Goal: Task Accomplishment & Management: Complete application form

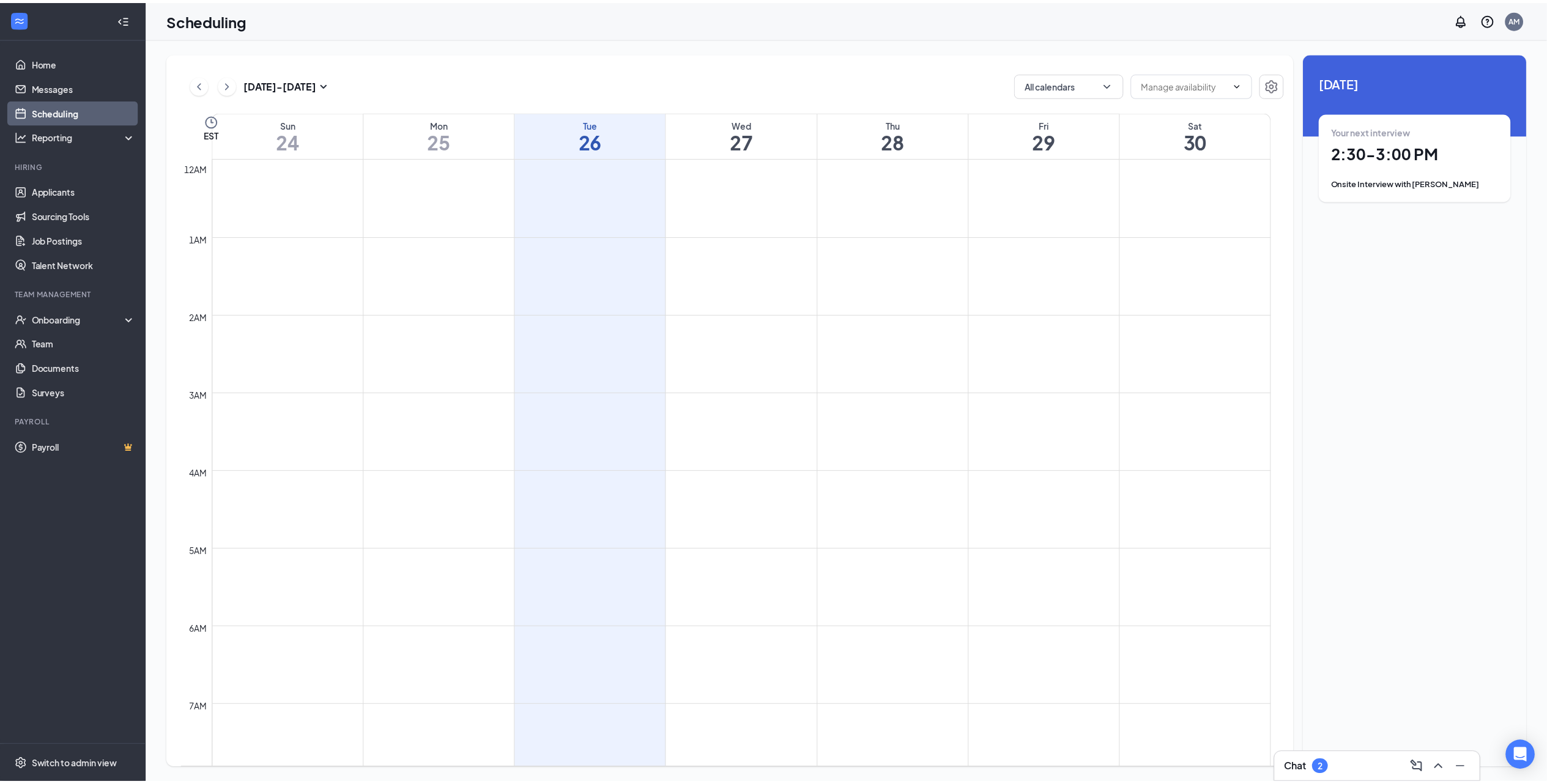
scroll to position [600, 0]
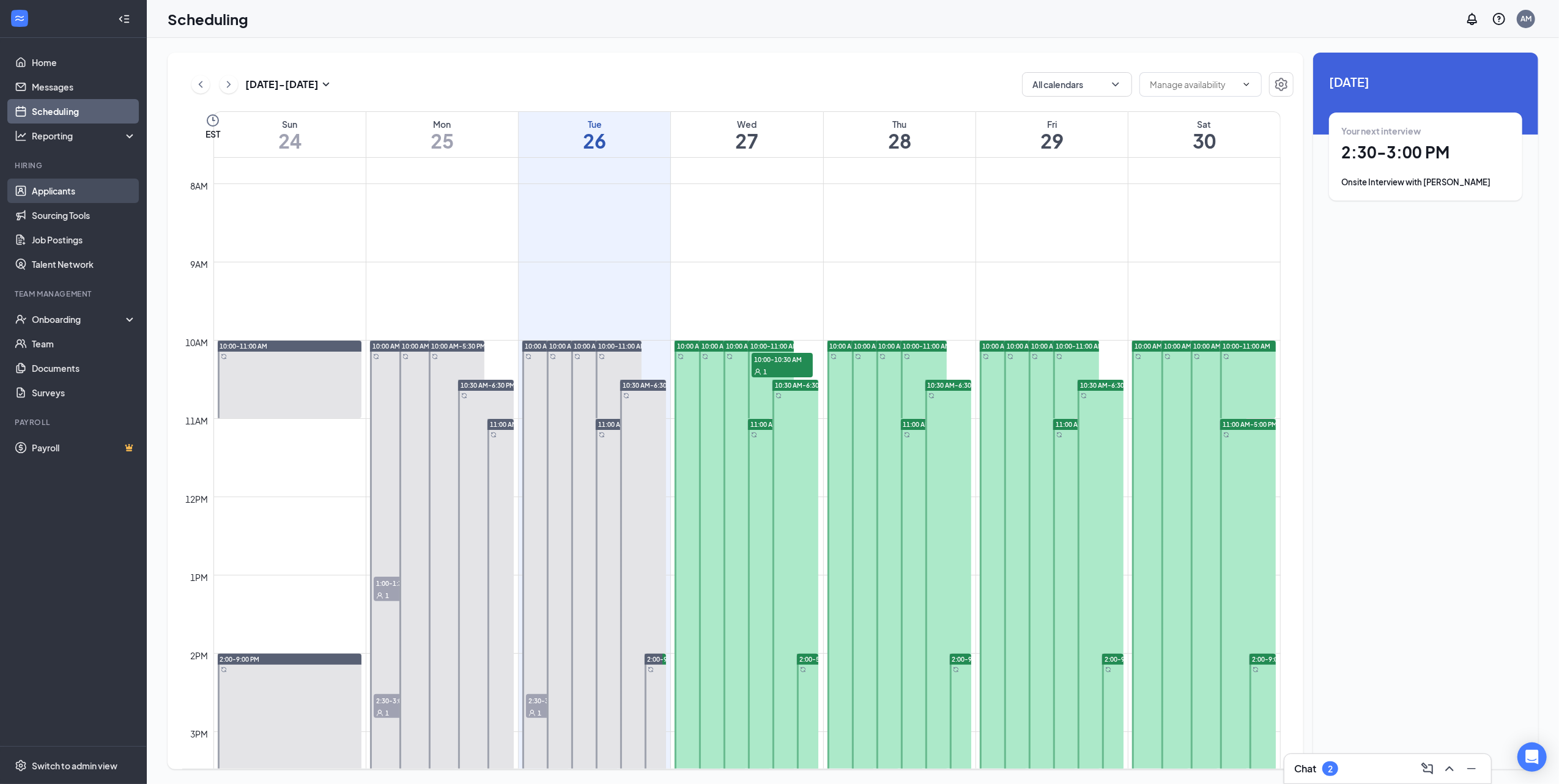
click at [78, 197] on link "Applicants" at bounding box center [84, 191] width 105 height 24
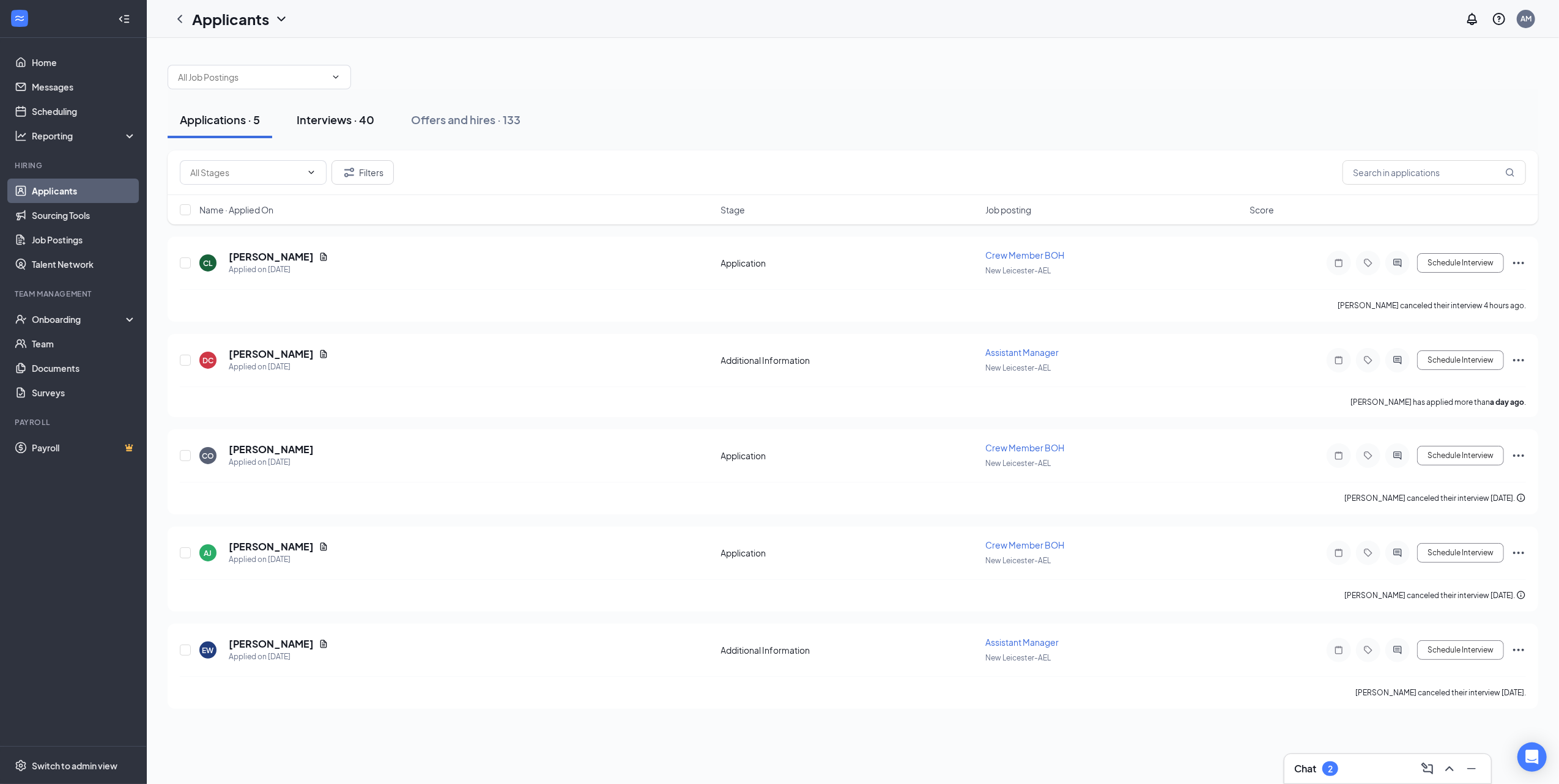
click at [346, 120] on div "Interviews · 40" at bounding box center [336, 119] width 78 height 15
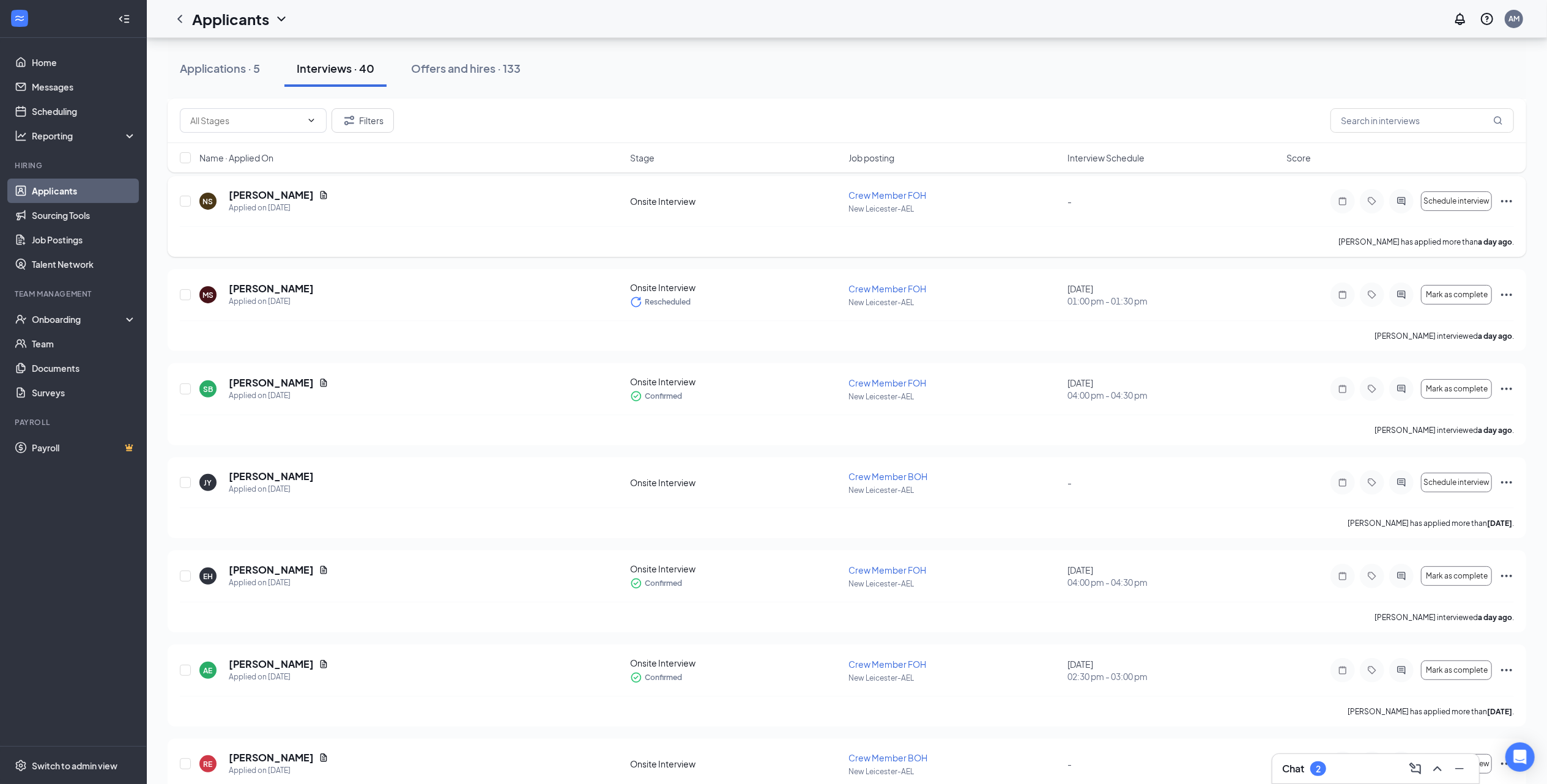
scroll to position [82, 0]
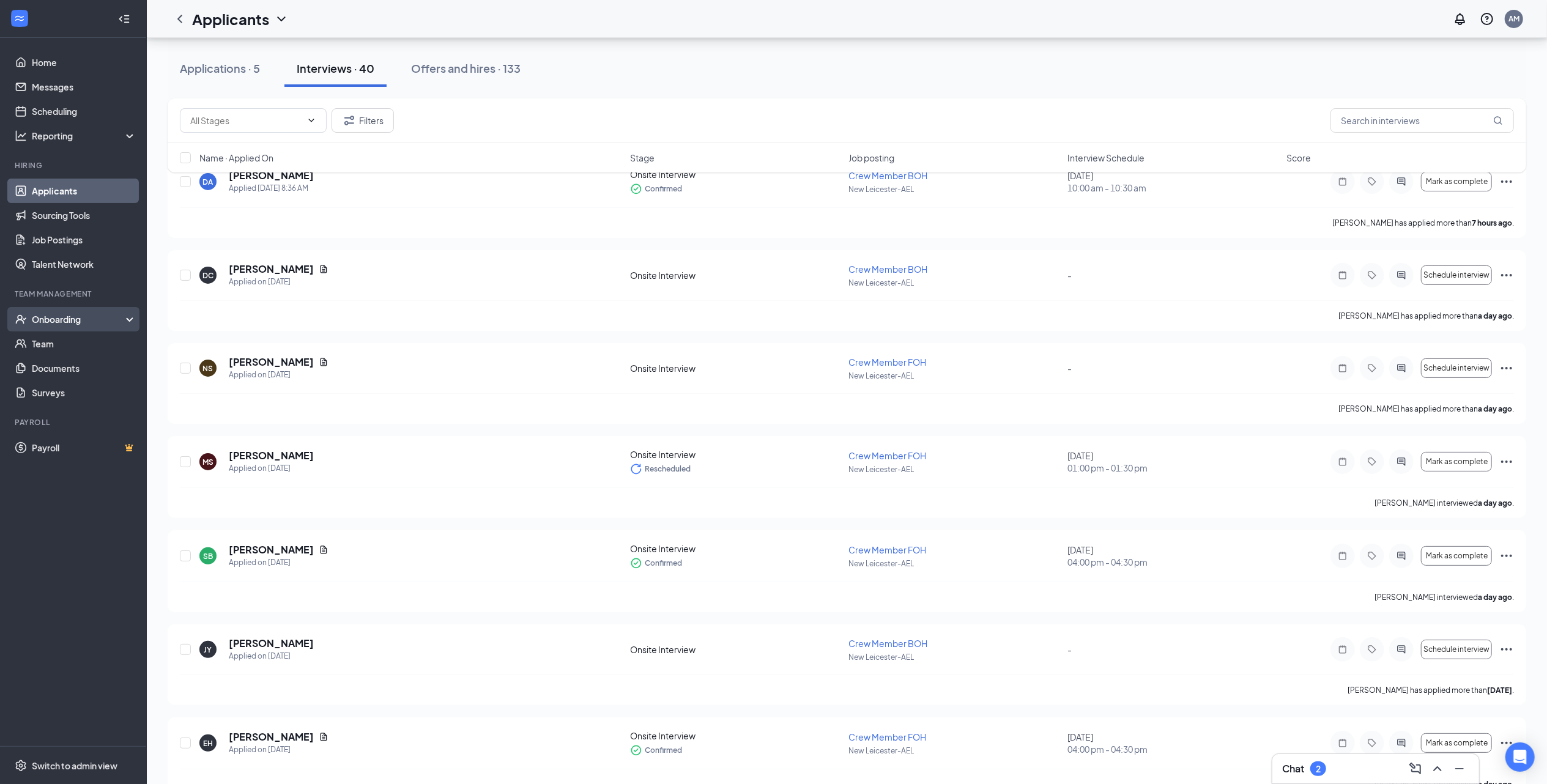
click at [67, 318] on div "Onboarding" at bounding box center [79, 319] width 94 height 12
click at [63, 342] on link "Overview" at bounding box center [84, 343] width 105 height 24
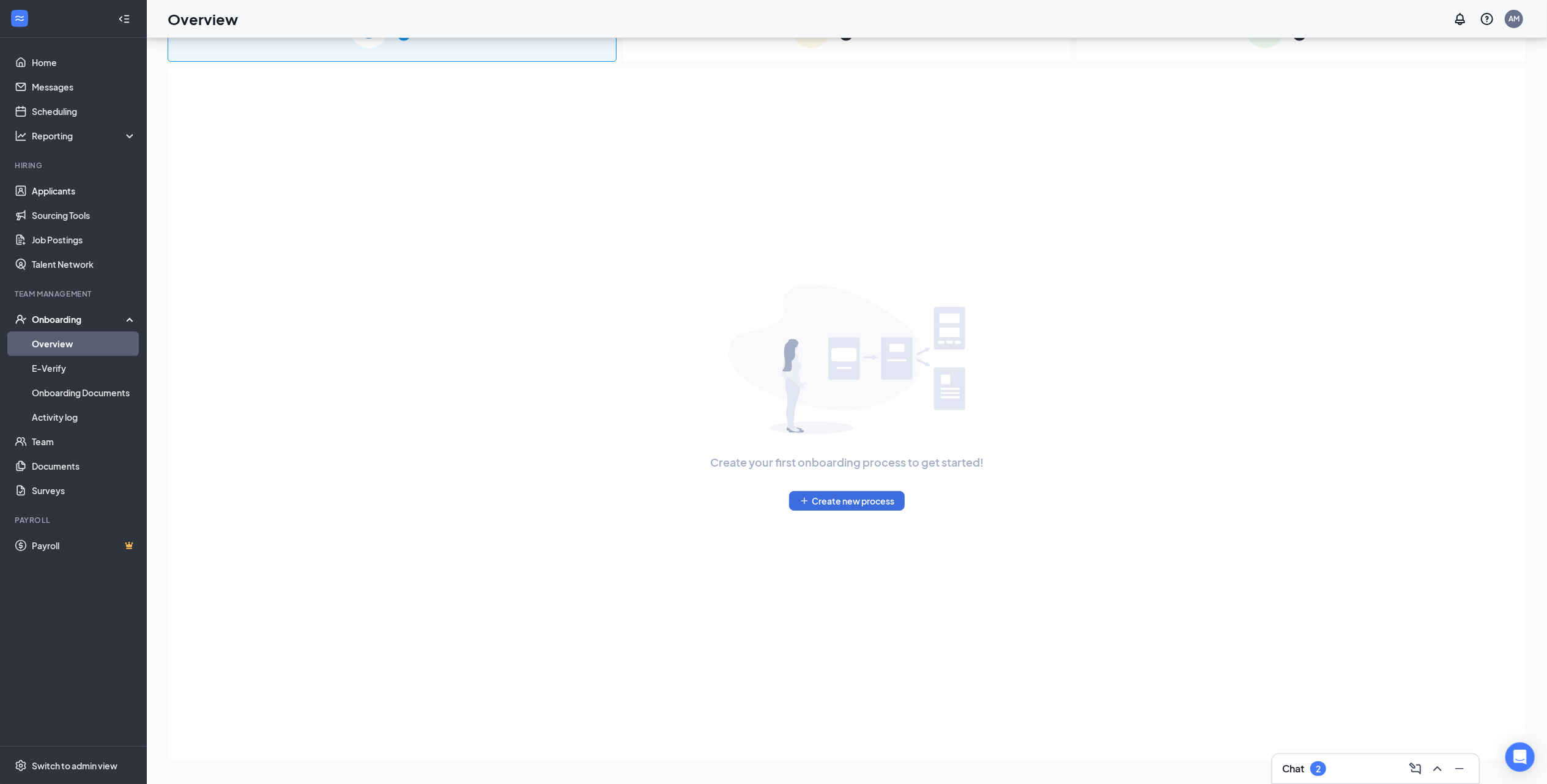
scroll to position [55, 0]
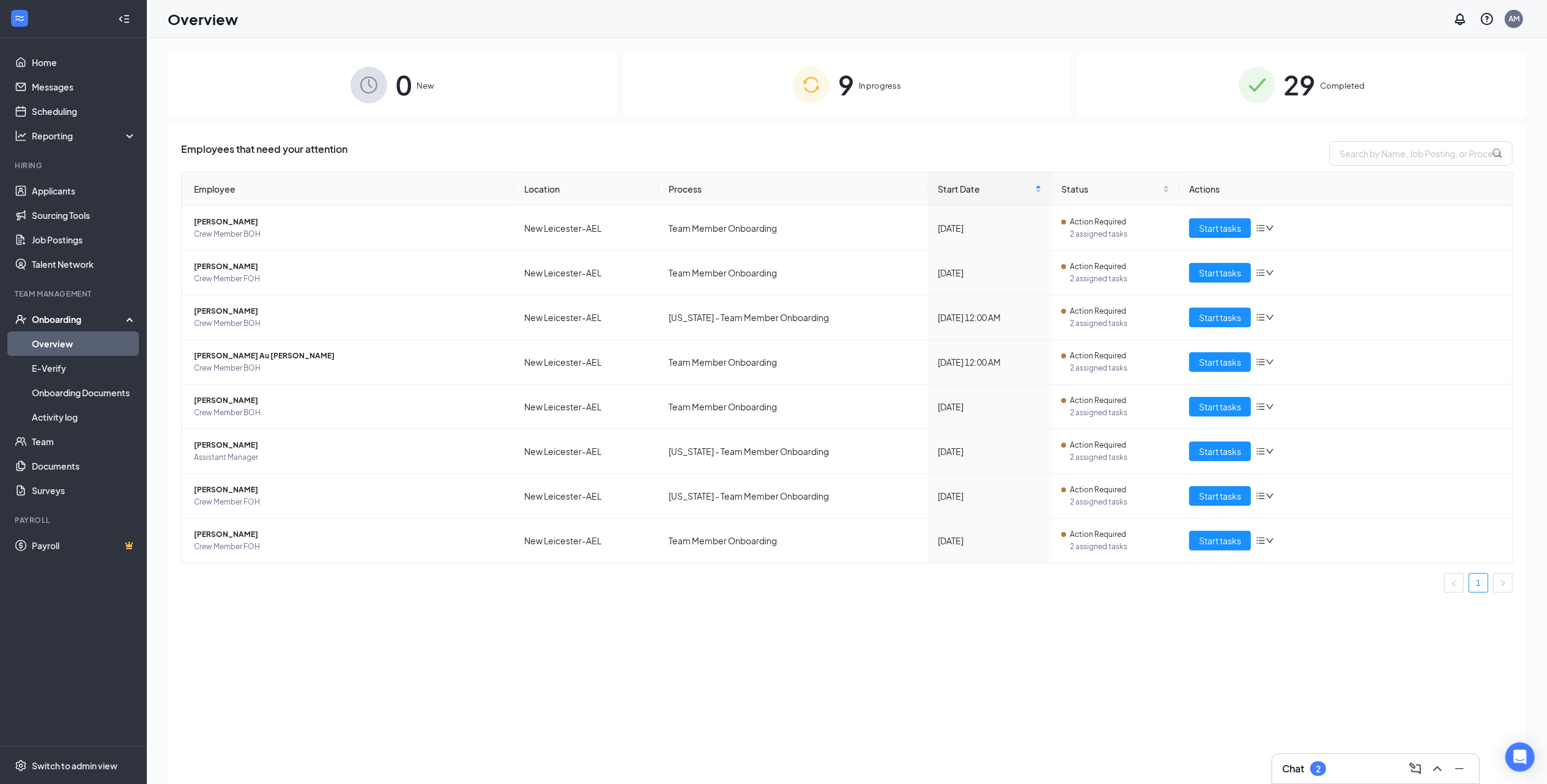
click at [881, 88] on span "In progress" at bounding box center [880, 85] width 42 height 12
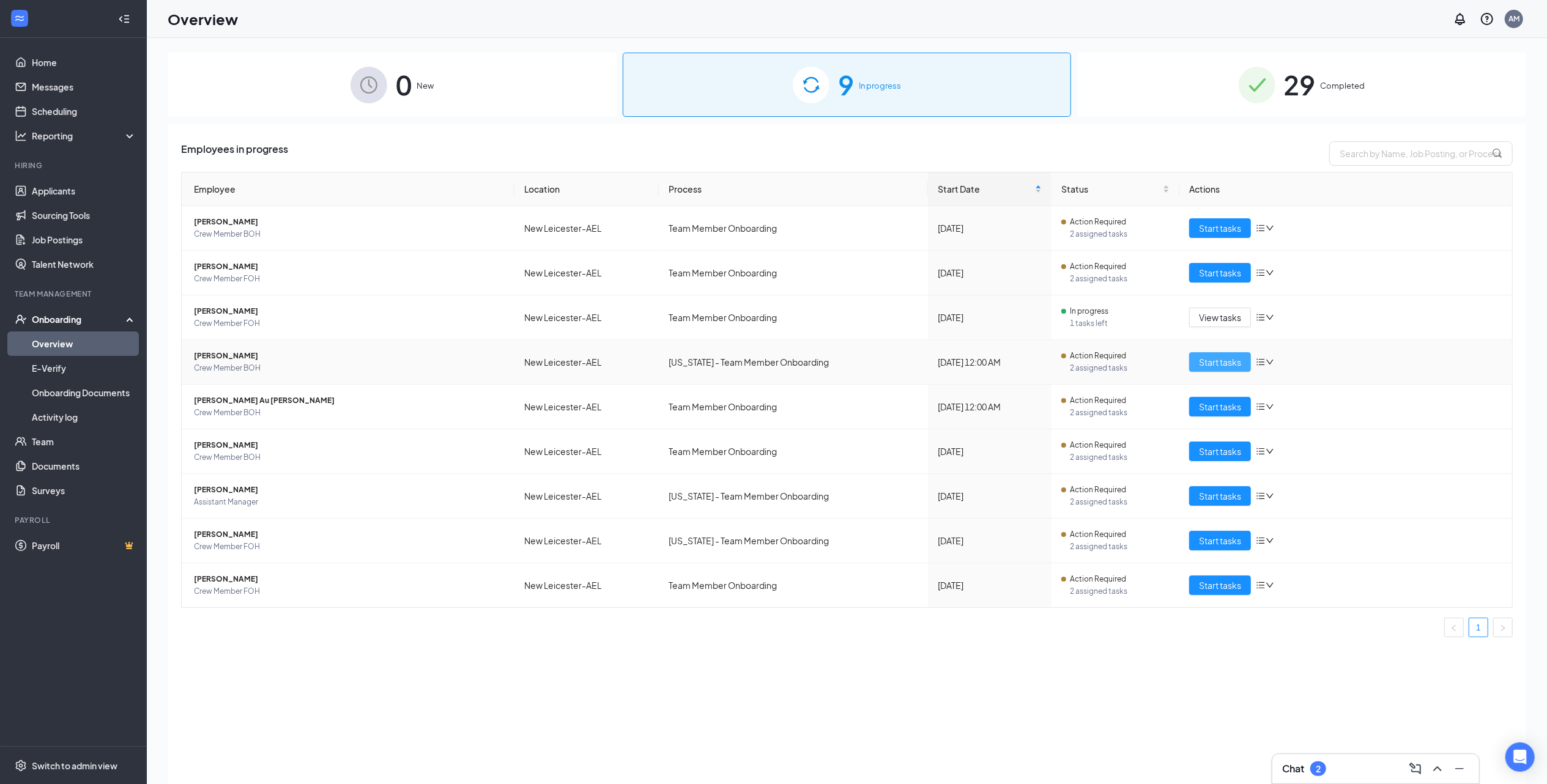
click at [1229, 357] on span "Start tasks" at bounding box center [1220, 361] width 42 height 13
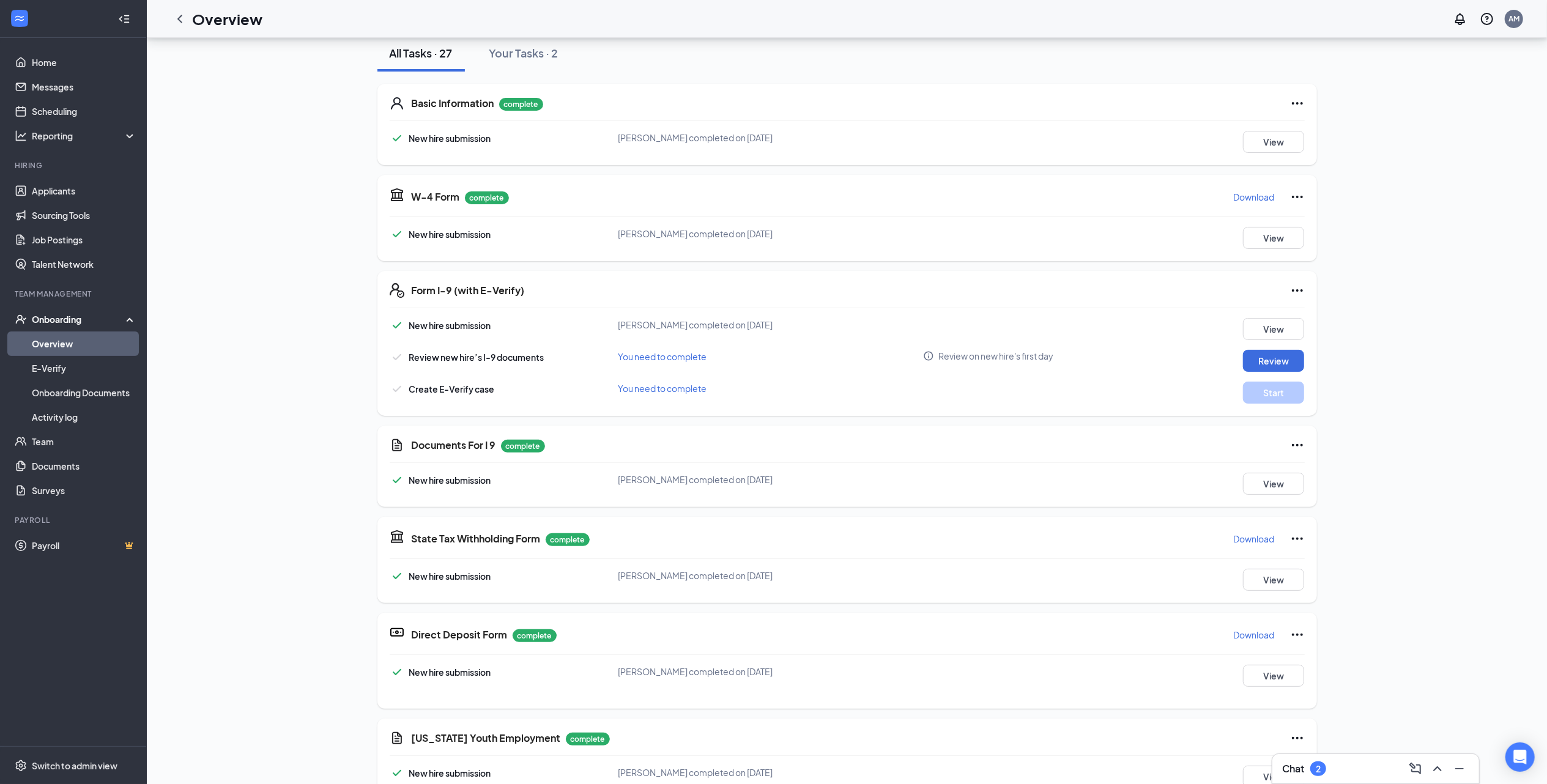
scroll to position [91, 0]
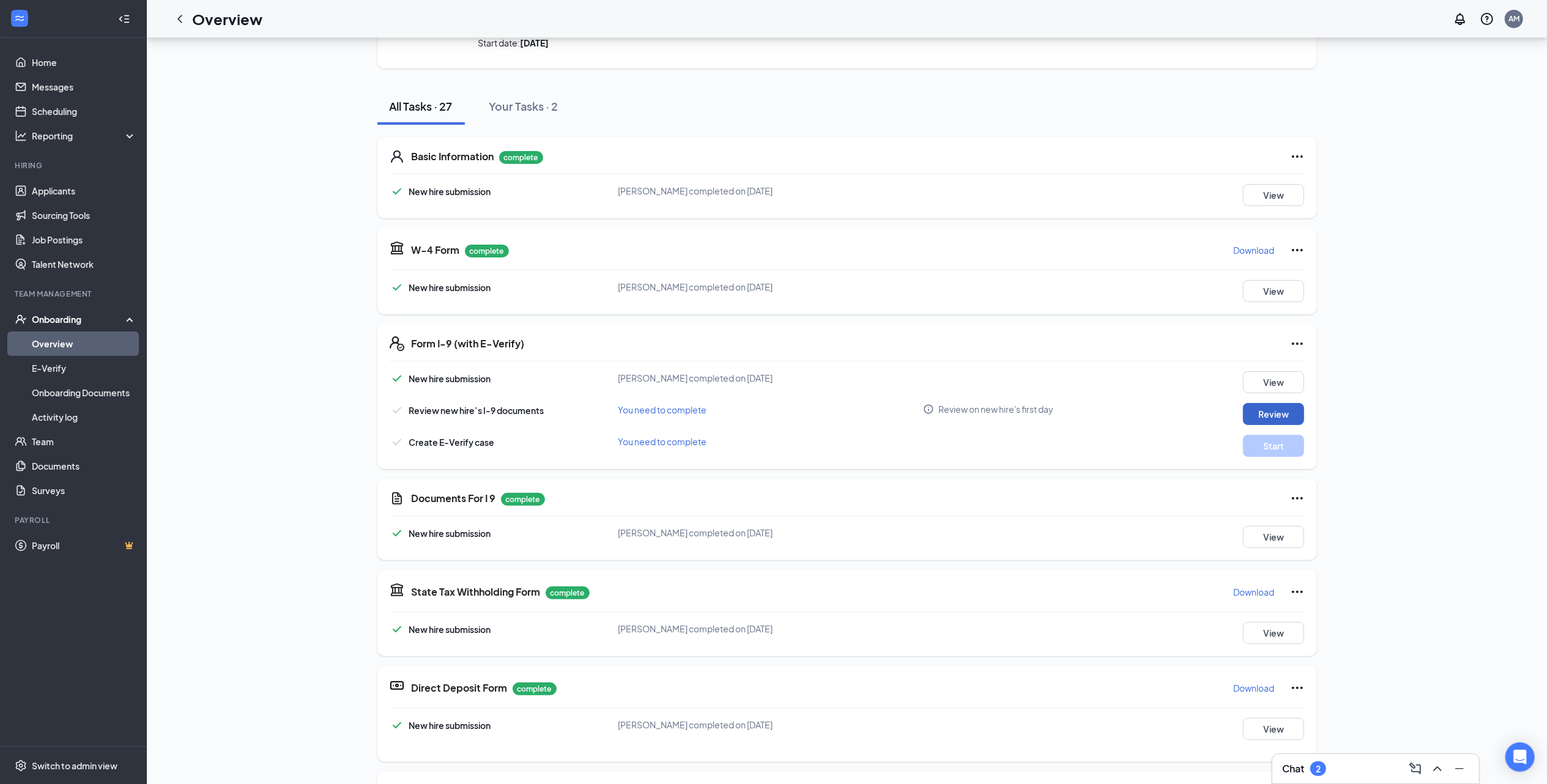
click at [1292, 416] on button "Review" at bounding box center [1273, 413] width 61 height 22
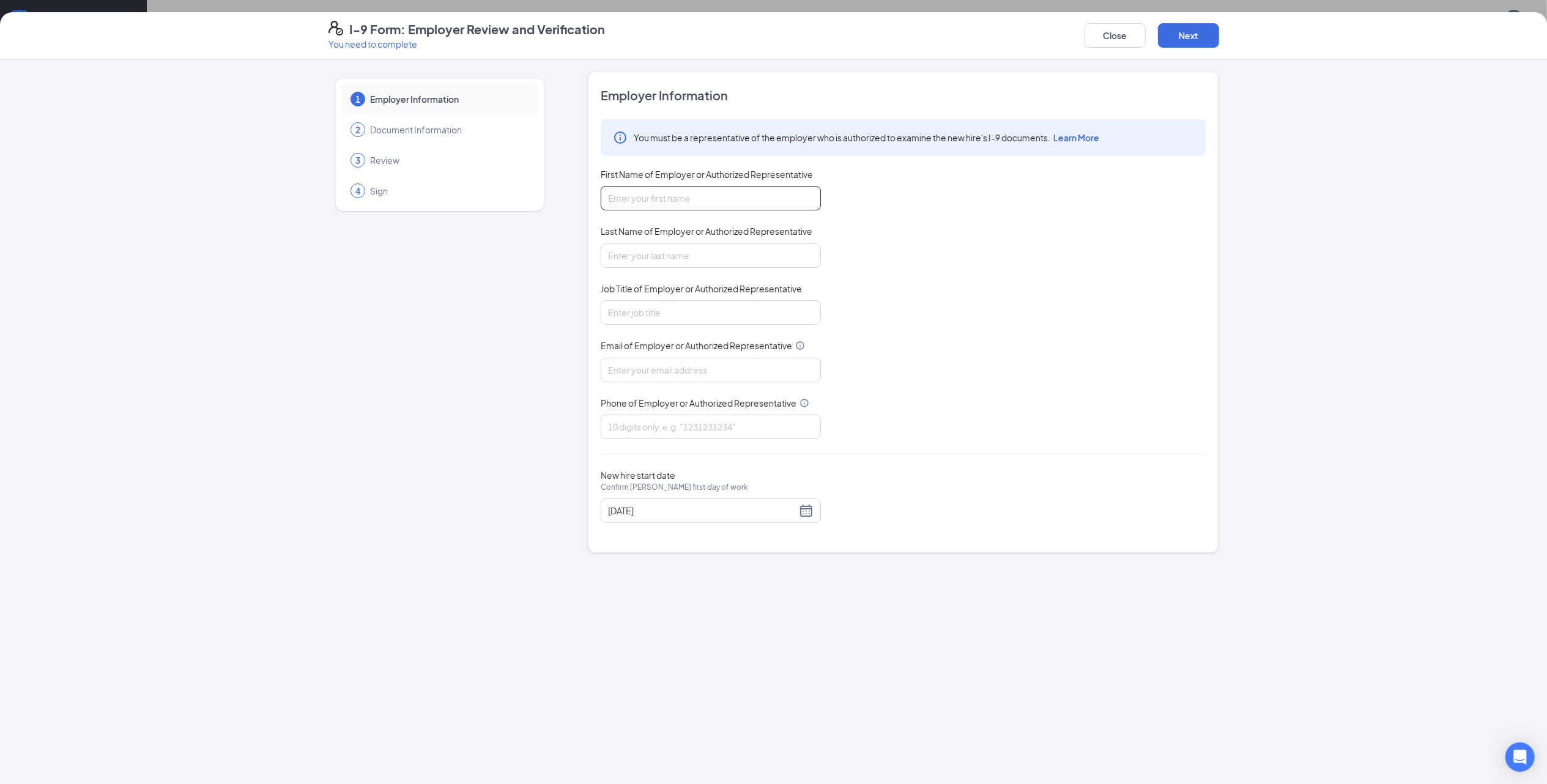
click at [749, 208] on input "First Name of Employer or Authorized Representative" at bounding box center [710, 198] width 220 height 24
type input "[PERSON_NAME]"
type input "[EMAIL_ADDRESS][DOMAIN_NAME]"
type input "8285752160"
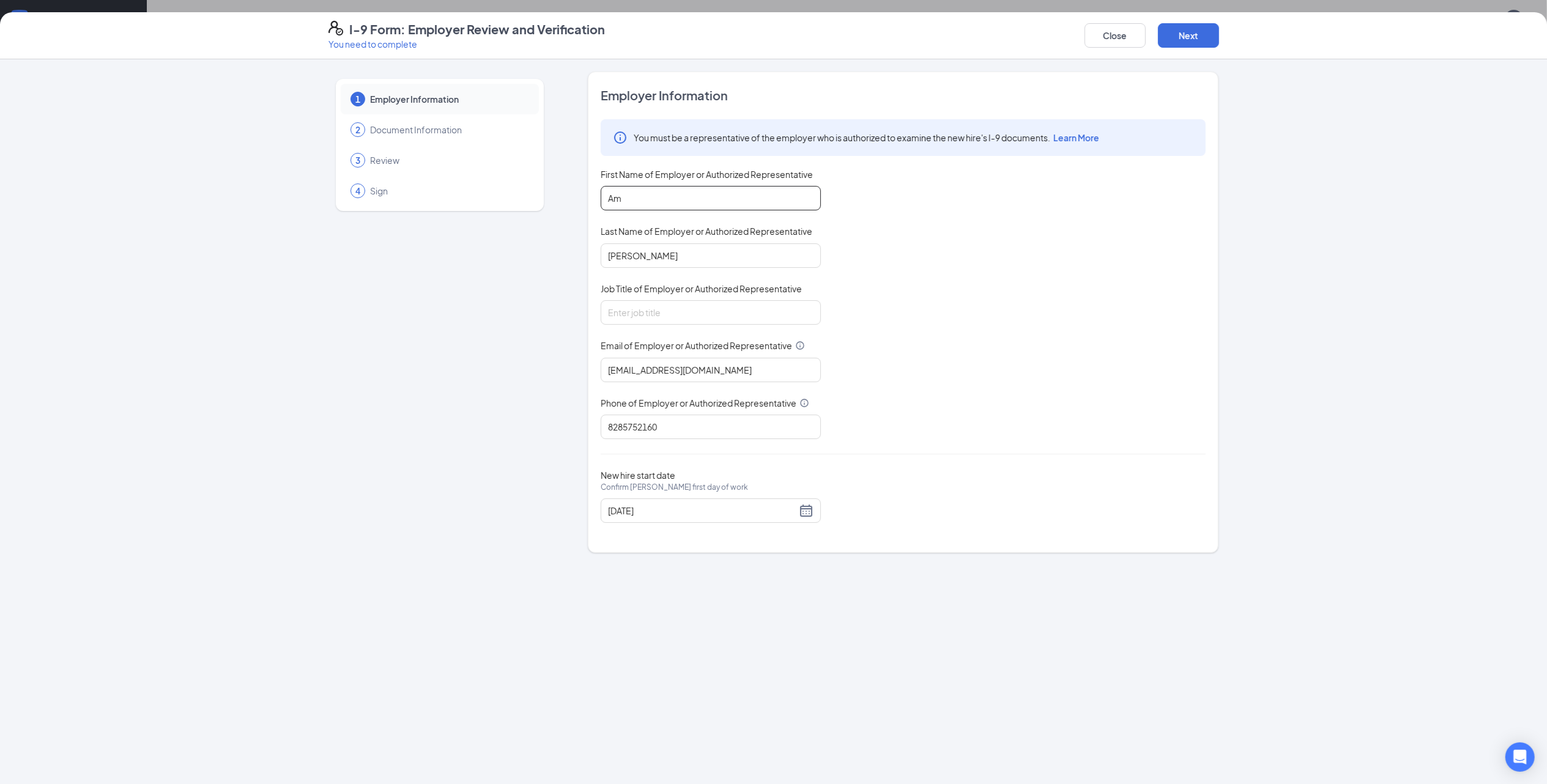
type input "A"
type input "[PERSON_NAME]"
click at [513, 314] on div "1 Employer Information 2 Document Information 3 Review 4 Sign" at bounding box center [439, 312] width 223 height 481
click at [651, 247] on input "[PERSON_NAME]" at bounding box center [710, 255] width 220 height 24
type input "m"
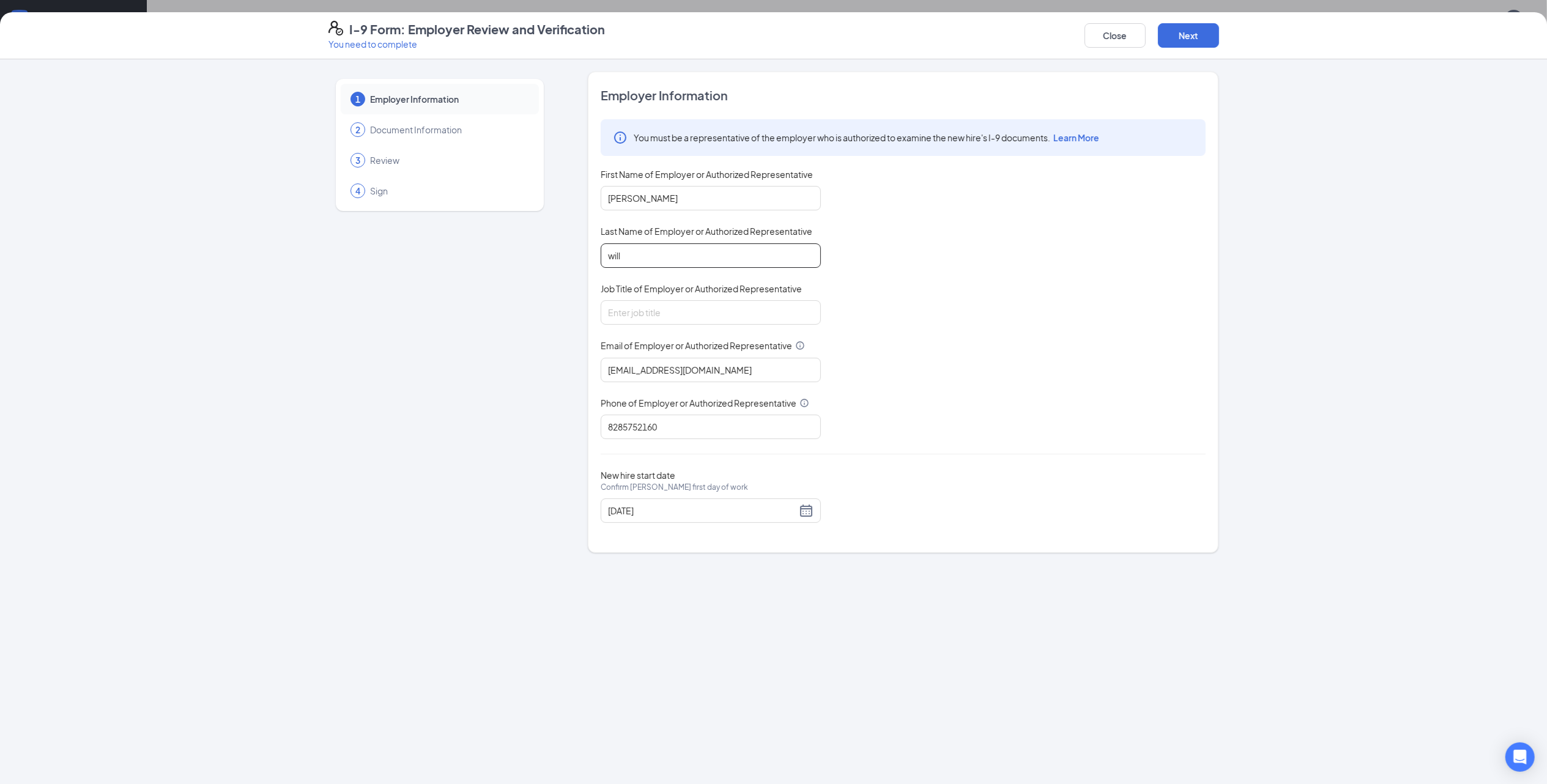
type input "will"
click at [570, 304] on div "1 Employer Information 2 Document Information 3 Review 4 Sign Employer Informat…" at bounding box center [773, 312] width 891 height 481
click at [616, 310] on input "Job Title of Employer or Authorized Representative" at bounding box center [710, 312] width 220 height 24
type input "Manager"
click at [808, 509] on div "[DATE]" at bounding box center [711, 510] width 206 height 14
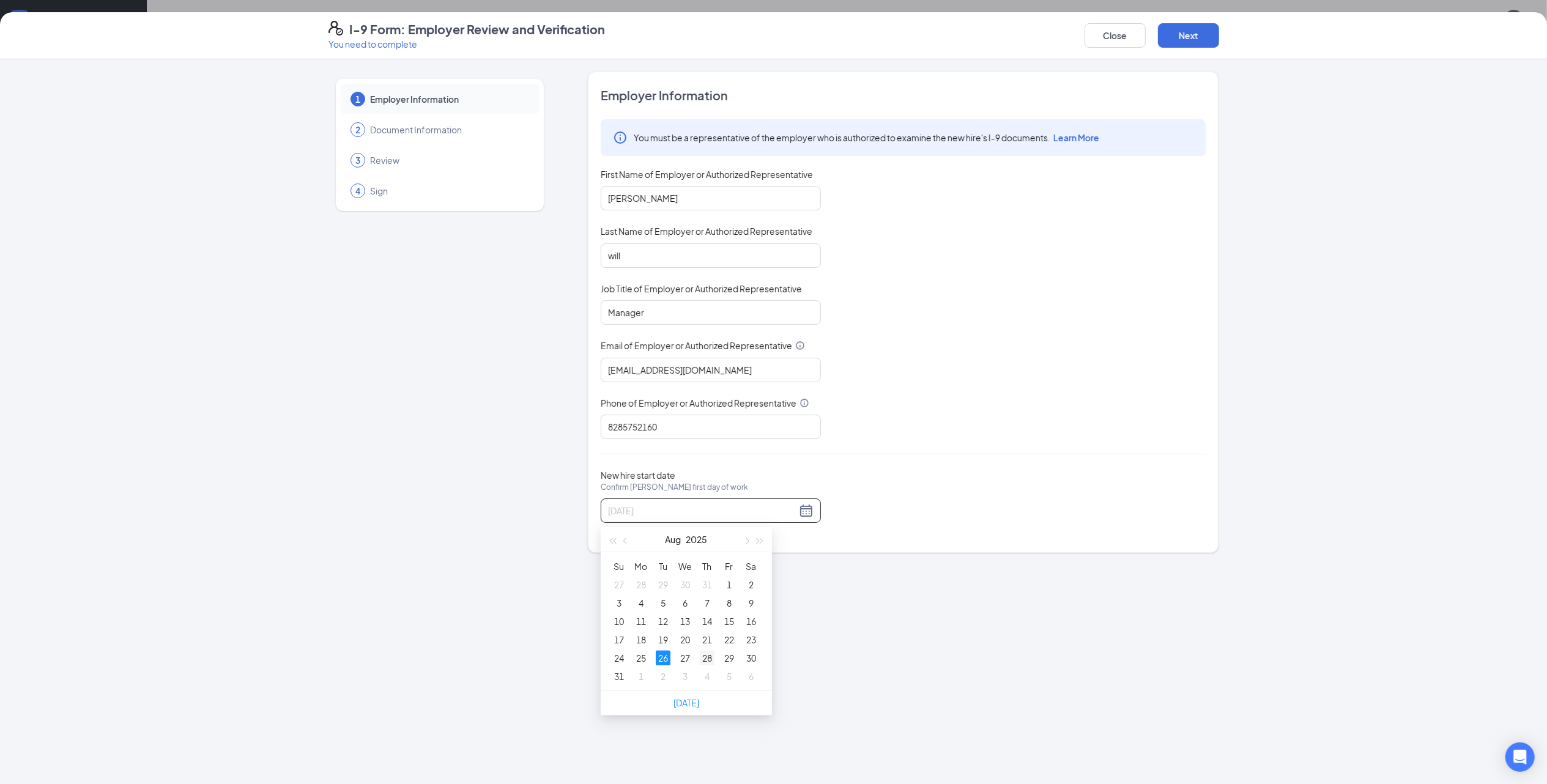
type input "[DATE]"
click at [710, 658] on div "28" at bounding box center [707, 657] width 14 height 14
click at [618, 242] on div "Last Name of Employer or Authorized Representative" at bounding box center [710, 234] width 220 height 18
click at [635, 254] on input "will" at bounding box center [710, 255] width 220 height 24
click at [683, 257] on input "will" at bounding box center [710, 255] width 220 height 24
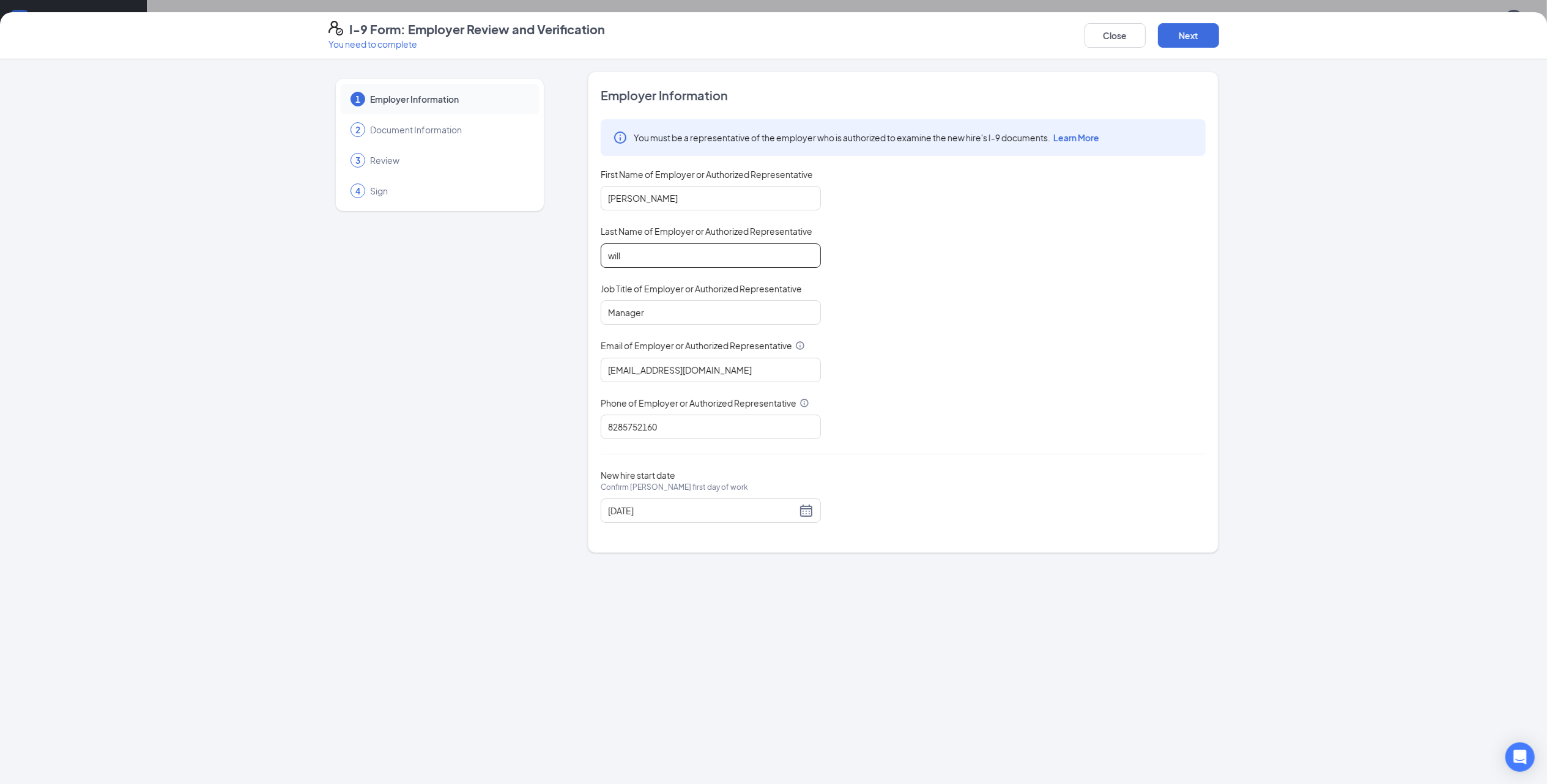
type input "[PERSON_NAME]"
click at [1204, 37] on button "Next" at bounding box center [1188, 35] width 61 height 24
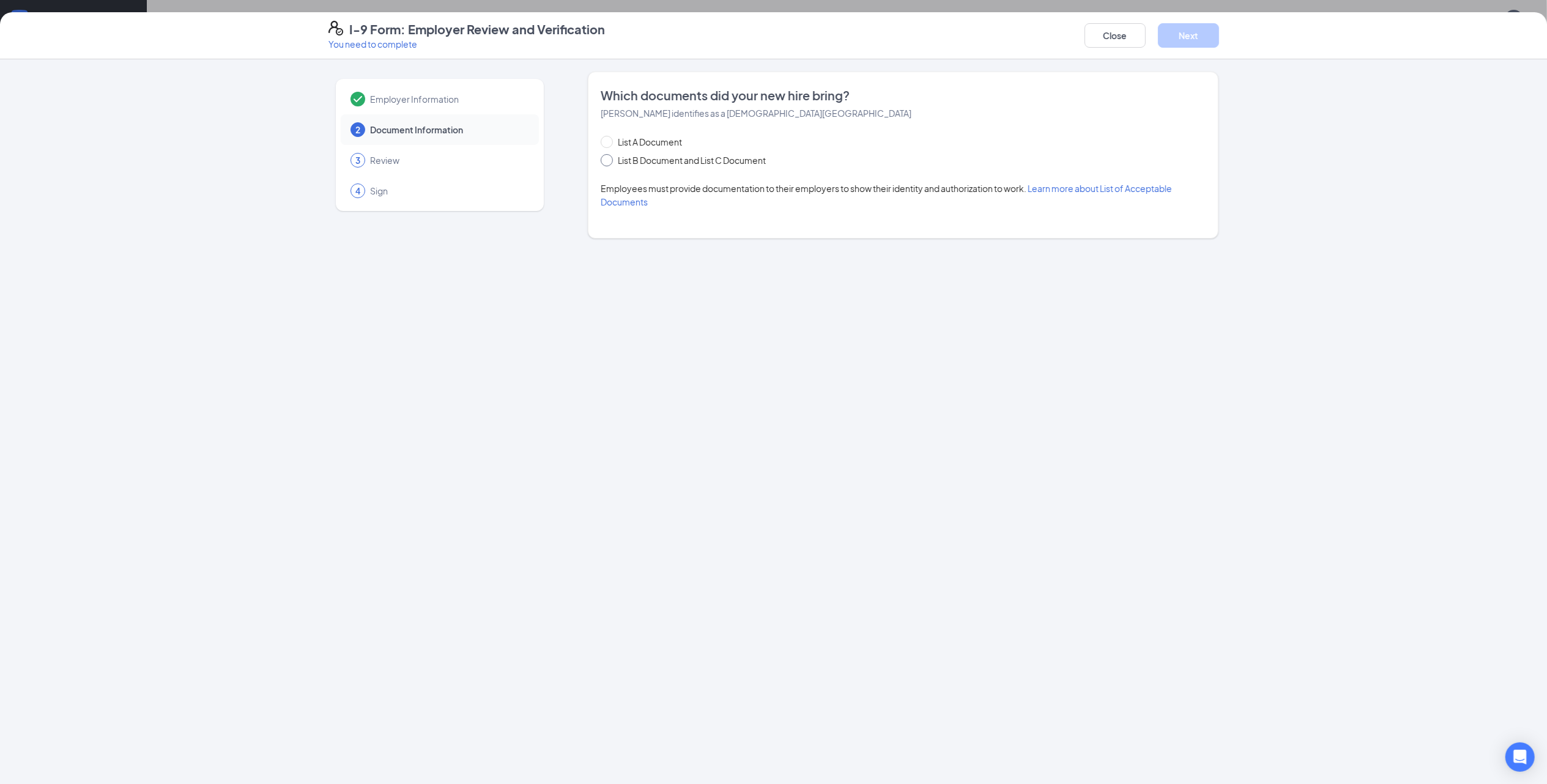
click at [606, 159] on input "List B Document and List C Document" at bounding box center [605, 159] width 9 height 9
radio input "true"
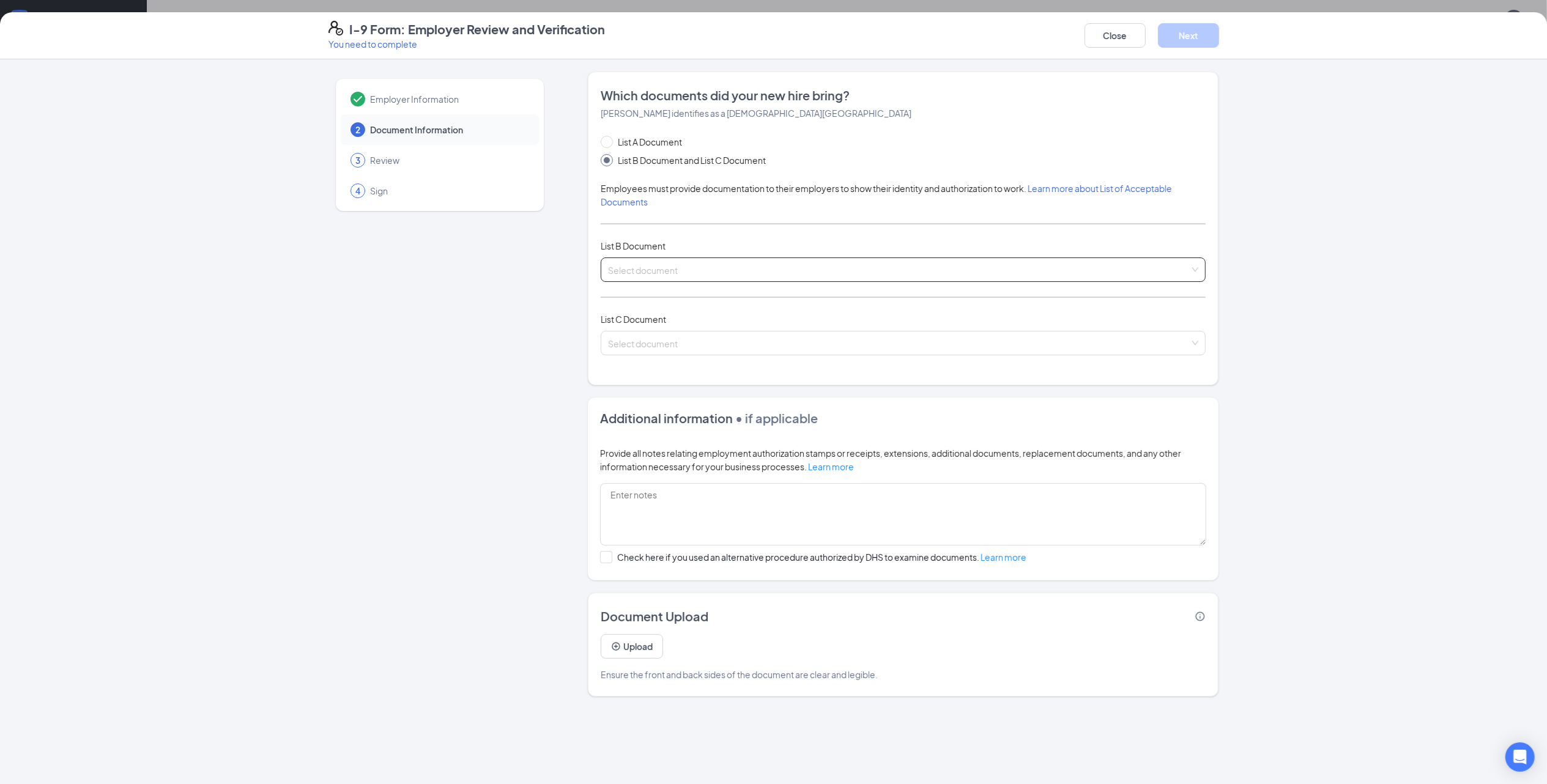
click at [677, 273] on input "search" at bounding box center [899, 267] width 582 height 18
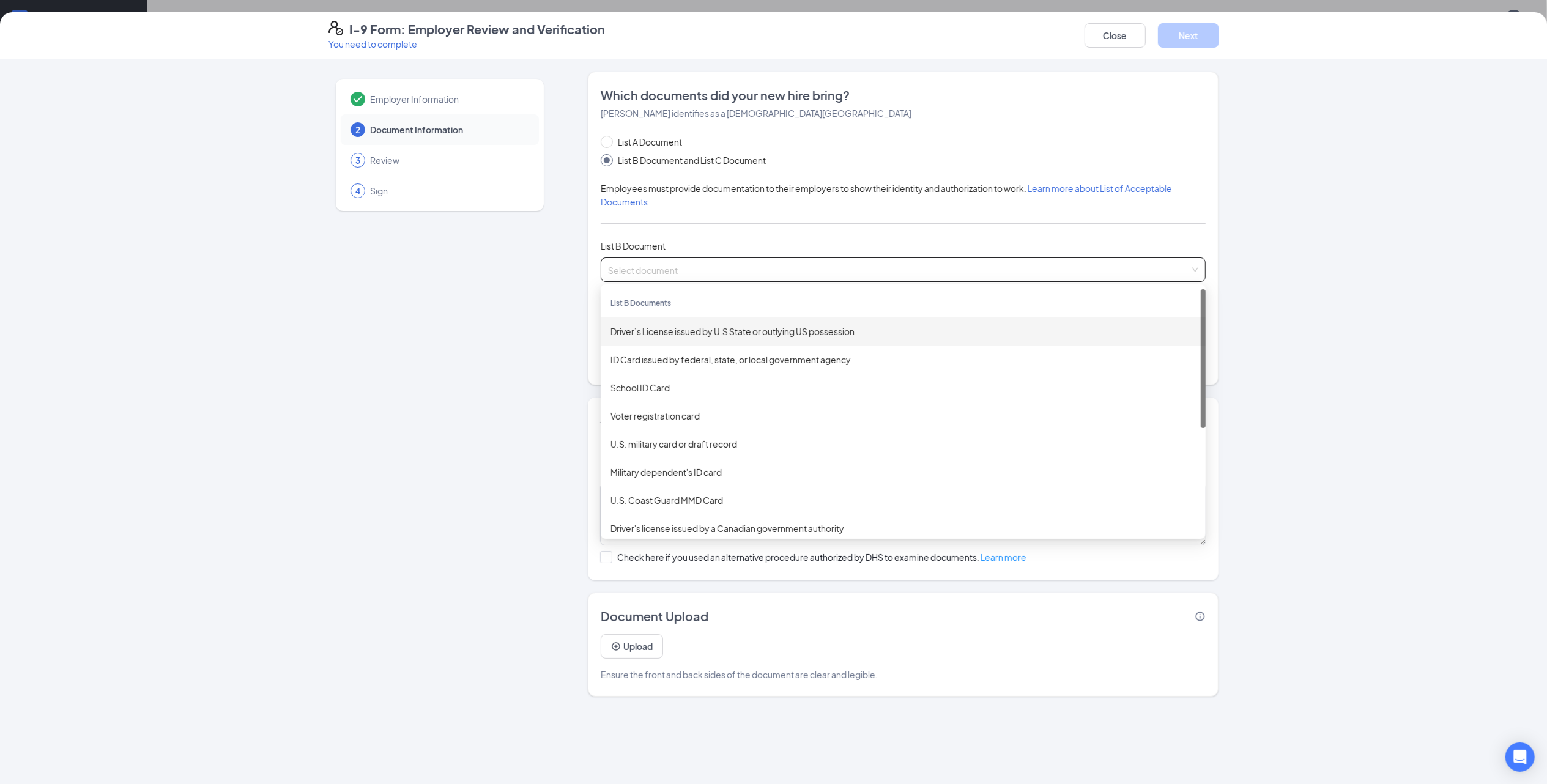
click at [707, 331] on div "Driver’s License issued by U.S State or outlying US possession" at bounding box center [903, 331] width 586 height 13
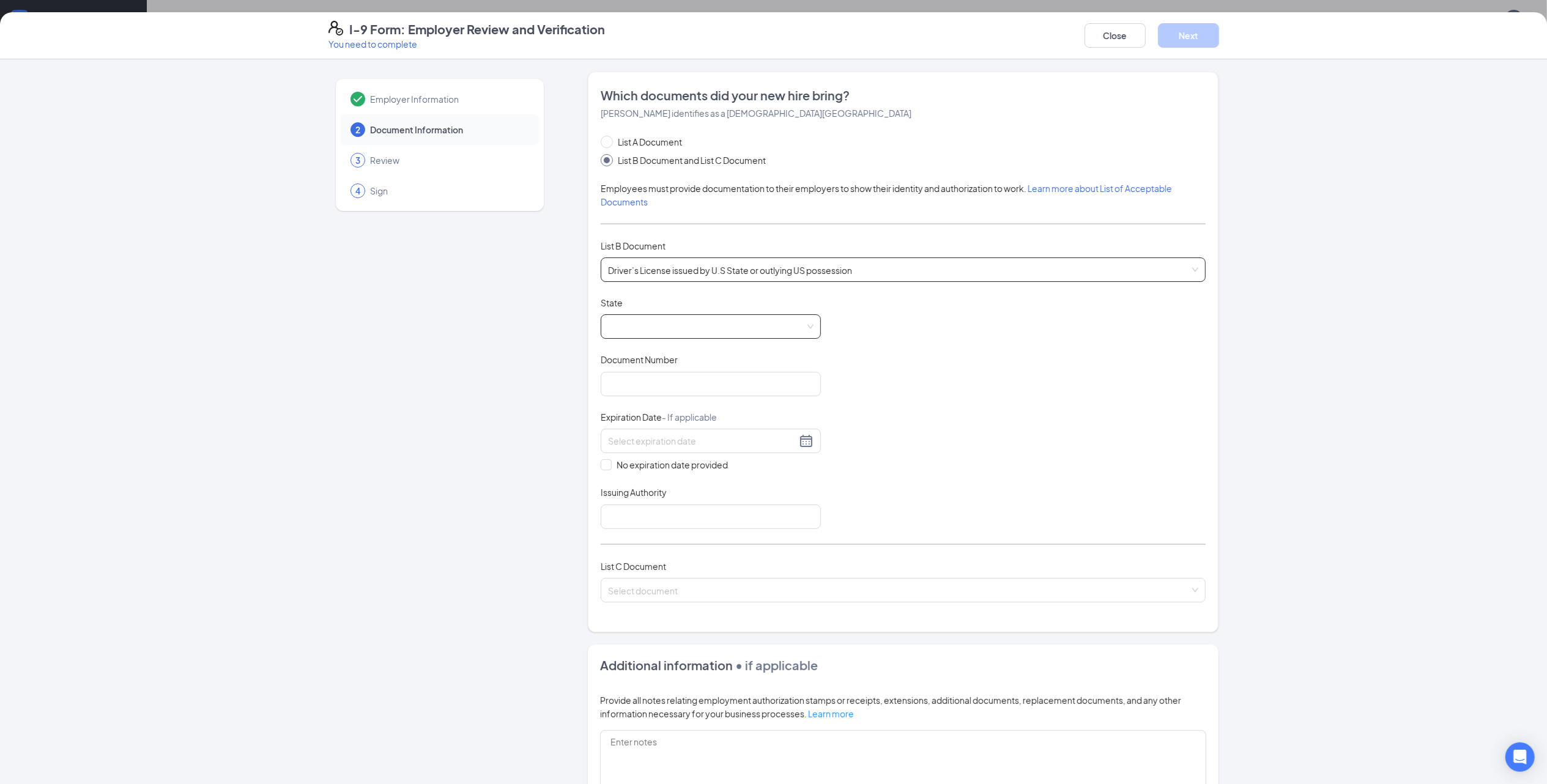
click at [670, 331] on span at bounding box center [711, 326] width 206 height 23
click at [653, 327] on span at bounding box center [711, 326] width 206 height 23
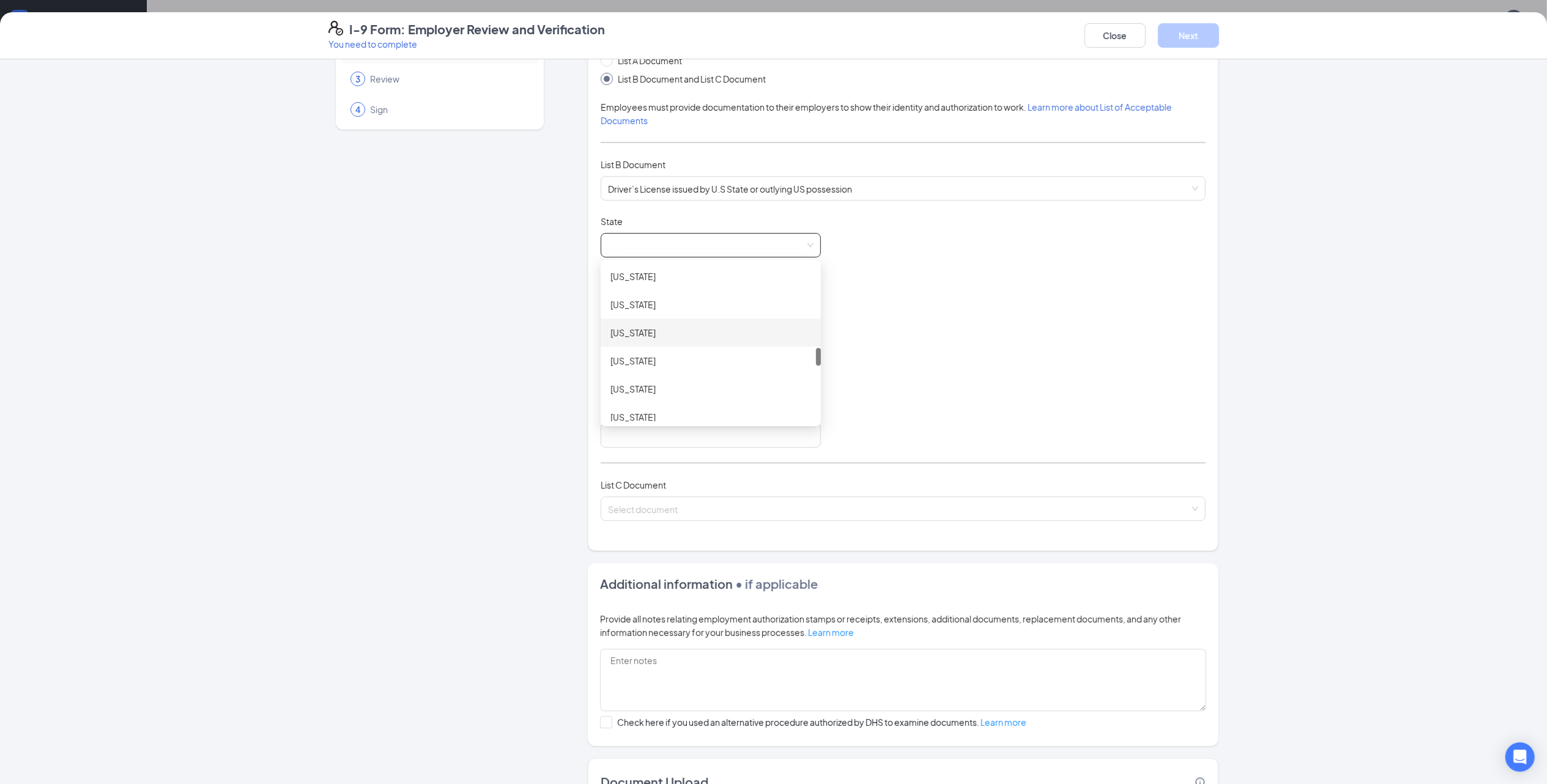
scroll to position [896, 0]
drag, startPoint x: 665, startPoint y: 363, endPoint x: 666, endPoint y: 354, distance: 9.1
click at [666, 354] on div "[US_STATE]" at bounding box center [710, 366] width 220 height 28
click at [632, 302] on input "Document Number" at bounding box center [710, 302] width 220 height 24
type input "40984469"
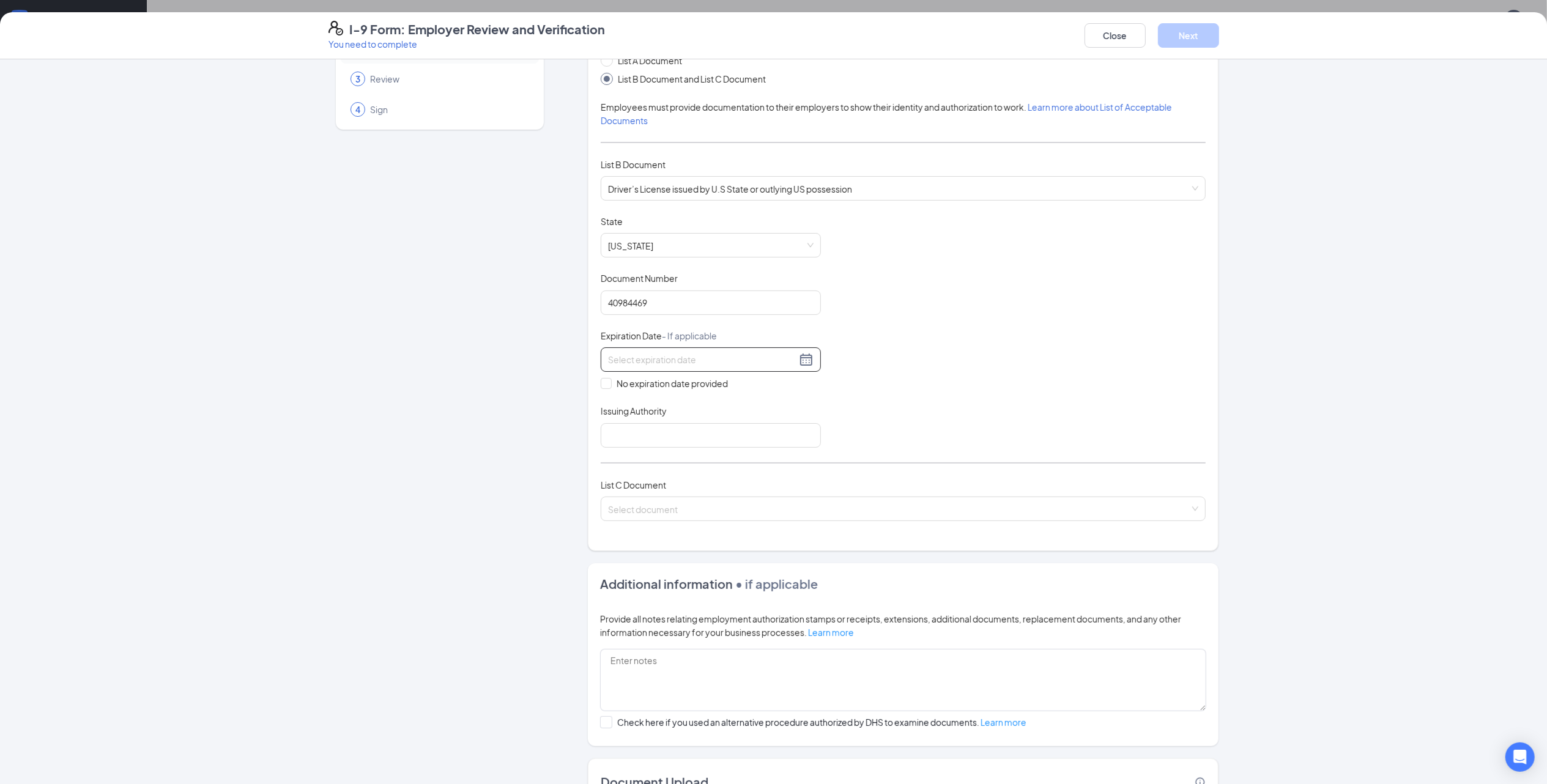
click at [728, 371] on div at bounding box center [710, 359] width 220 height 24
click at [754, 392] on button "button" at bounding box center [754, 388] width 13 height 24
click at [754, 391] on span "button" at bounding box center [754, 389] width 6 height 6
click at [756, 390] on button "button" at bounding box center [754, 388] width 13 height 24
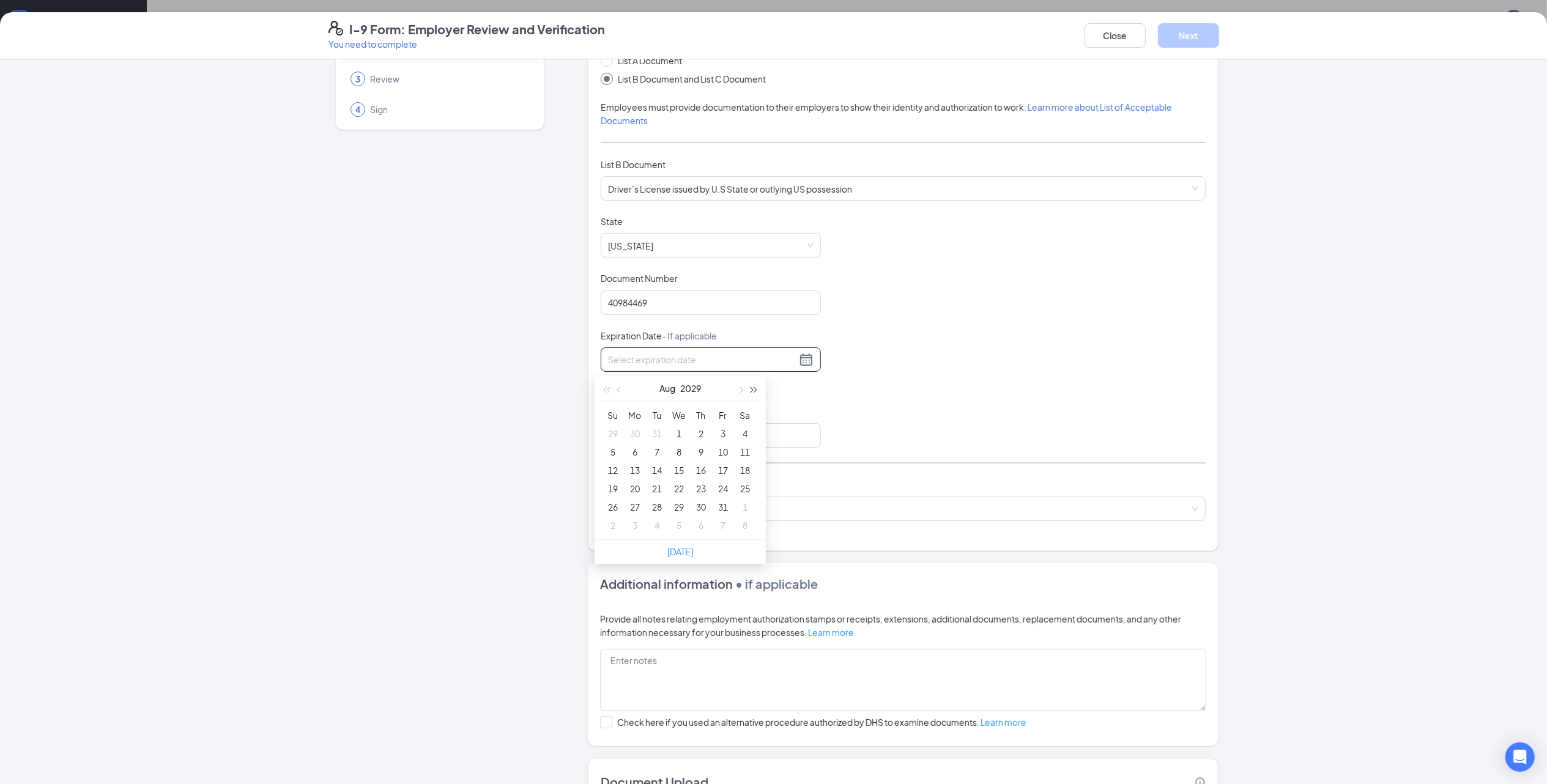
click at [756, 390] on button "button" at bounding box center [754, 388] width 13 height 24
click at [756, 389] on span "button" at bounding box center [754, 389] width 6 height 6
click at [738, 390] on span "button" at bounding box center [741, 389] width 6 height 6
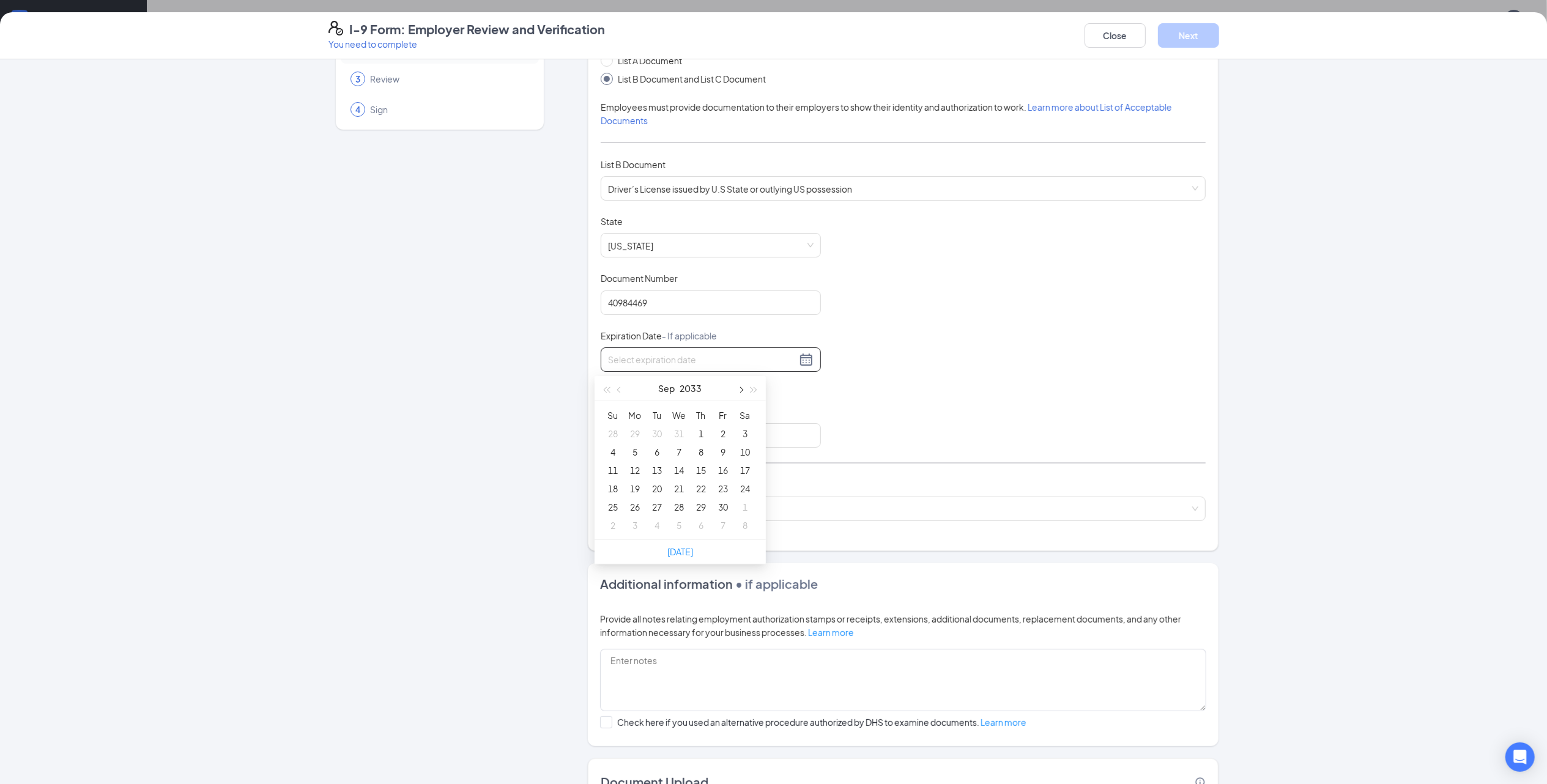
click at [738, 390] on span "button" at bounding box center [741, 389] width 6 height 6
type input "[DATE]"
click at [683, 506] on div "30" at bounding box center [678, 506] width 14 height 14
click at [670, 440] on input "Issuing Authority" at bounding box center [710, 435] width 220 height 24
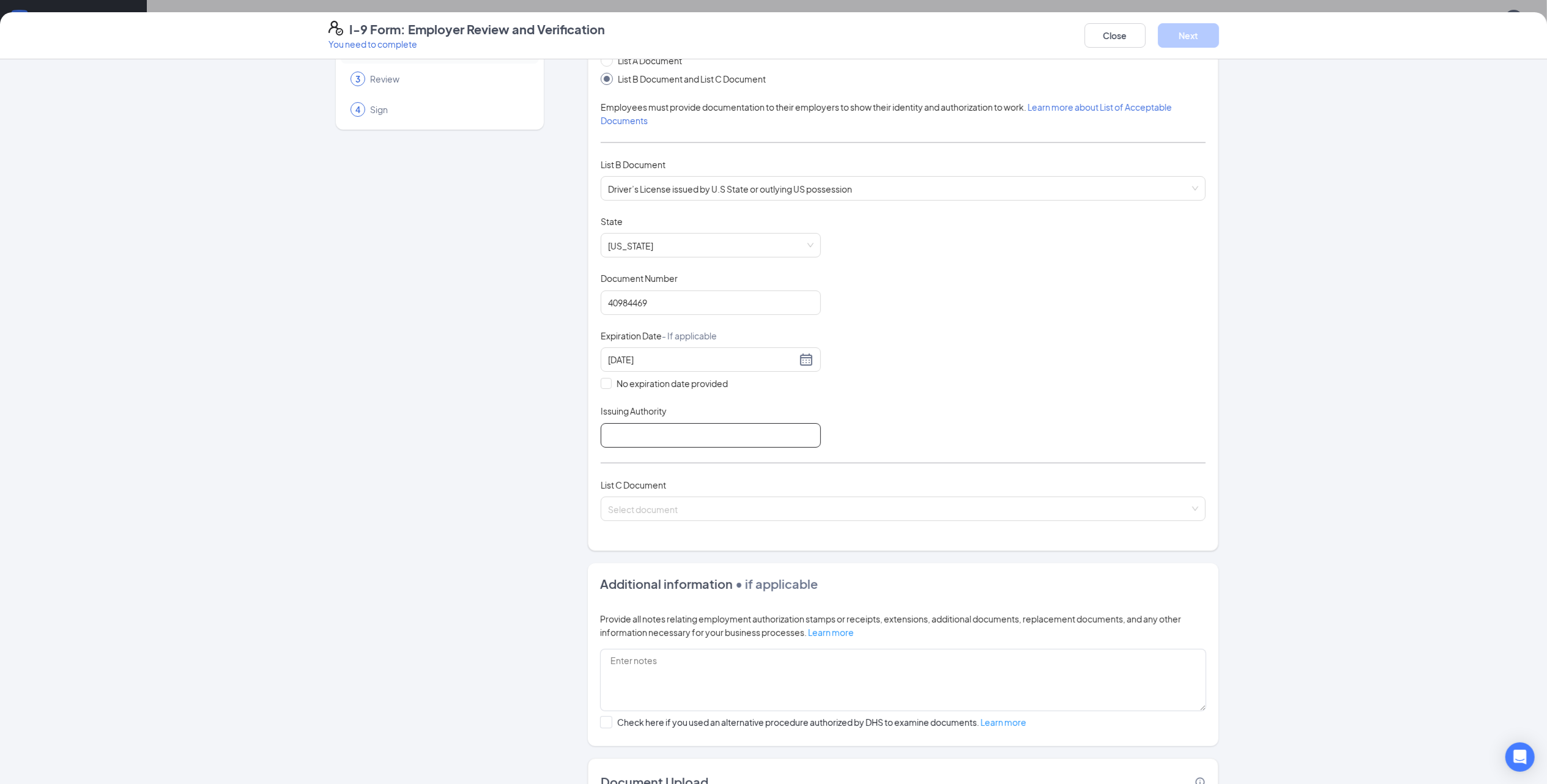
type input "NC"
click at [669, 510] on input "search" at bounding box center [899, 506] width 582 height 18
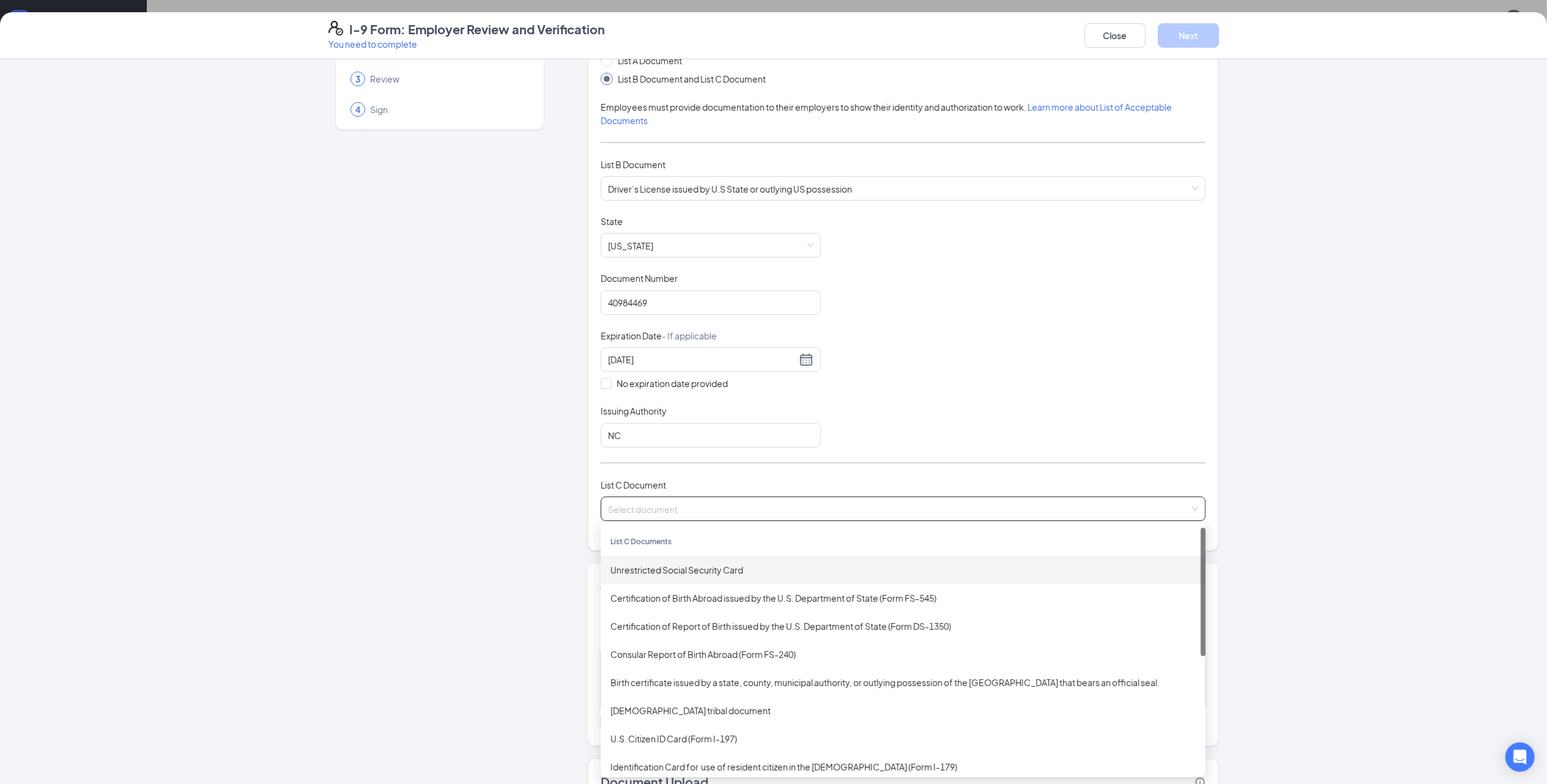
click at [671, 571] on div "Unrestricted Social Security Card" at bounding box center [903, 569] width 586 height 13
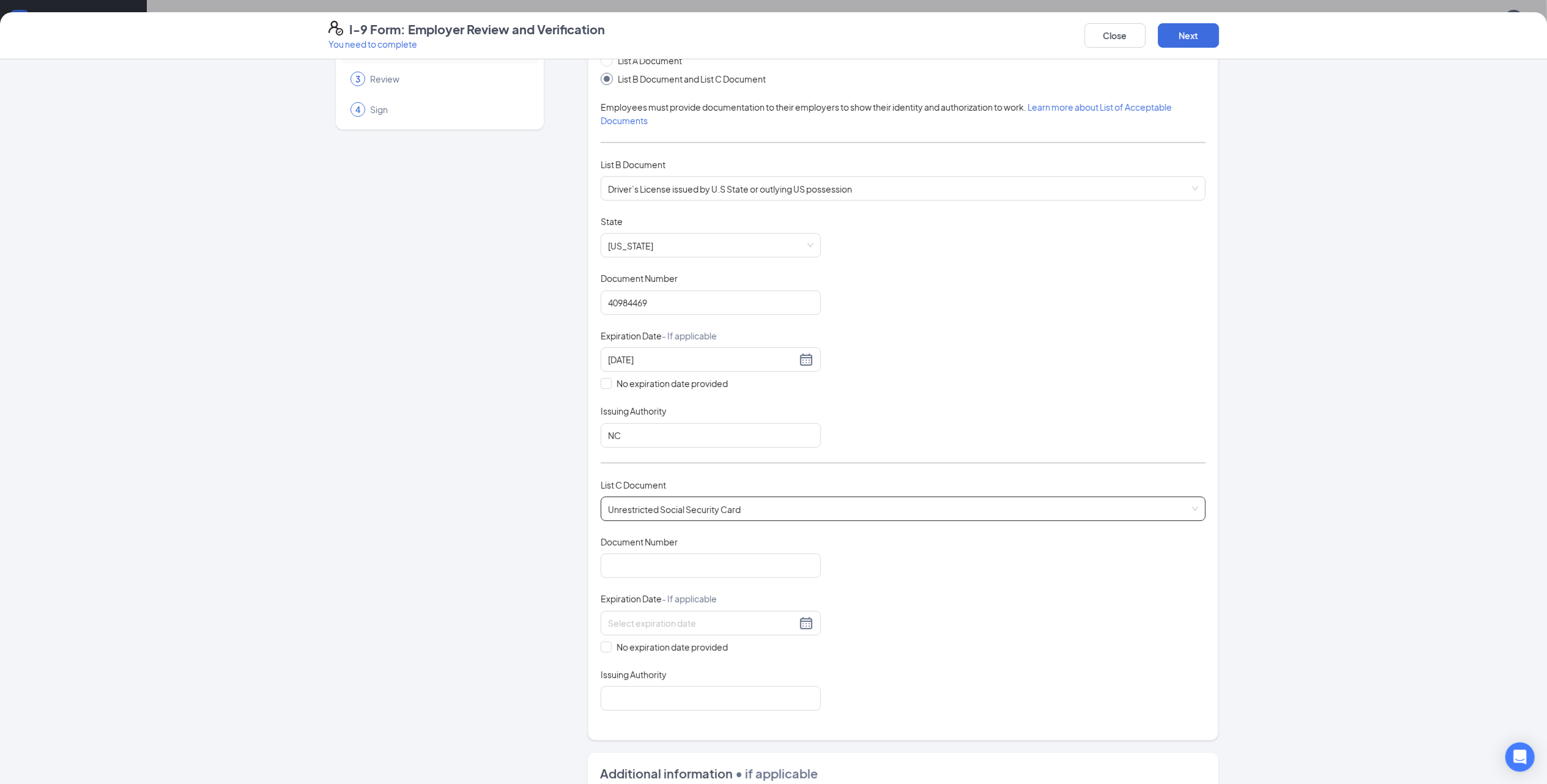
click at [681, 502] on span "Unrestricted Social Security Card" at bounding box center [903, 508] width 591 height 23
click at [718, 569] on input "Document Number" at bounding box center [710, 565] width 220 height 24
type input "686149465"
click at [602, 649] on input "No expiration date provided" at bounding box center [605, 646] width 9 height 9
checkbox input "true"
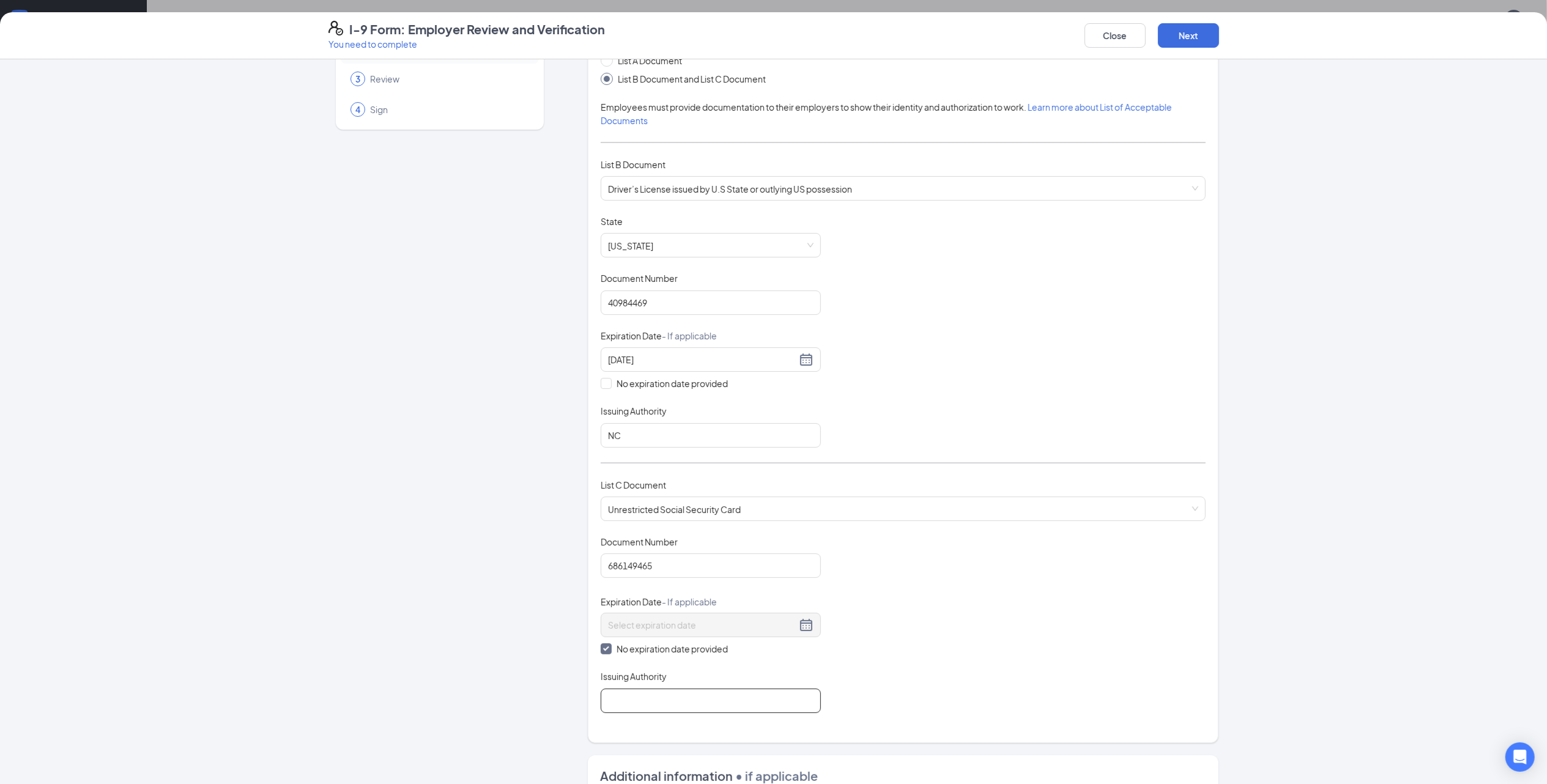
click at [638, 713] on input "Issuing Authority" at bounding box center [710, 701] width 220 height 24
type input "[GEOGRAPHIC_DATA]"
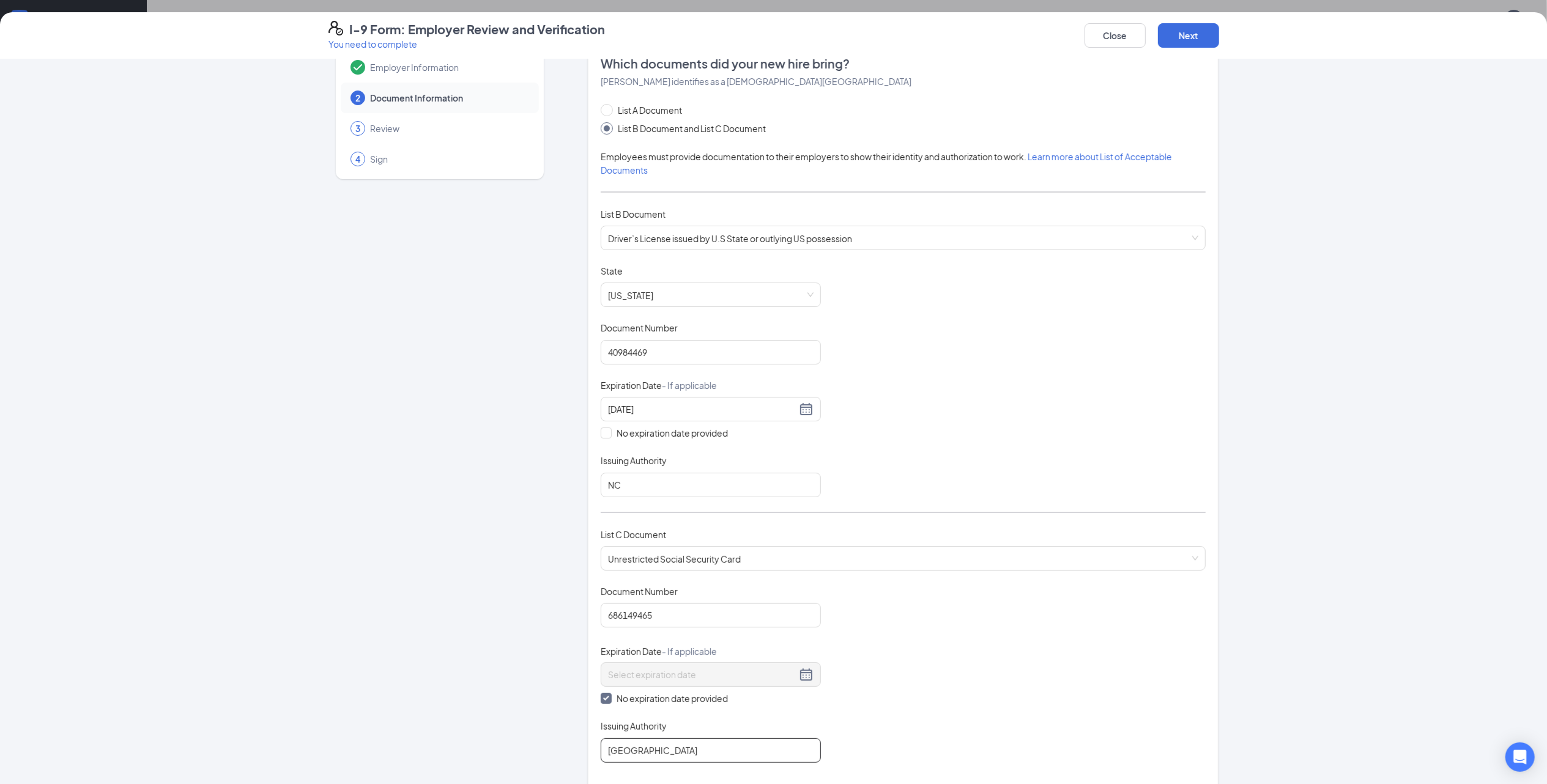
scroll to position [0, 0]
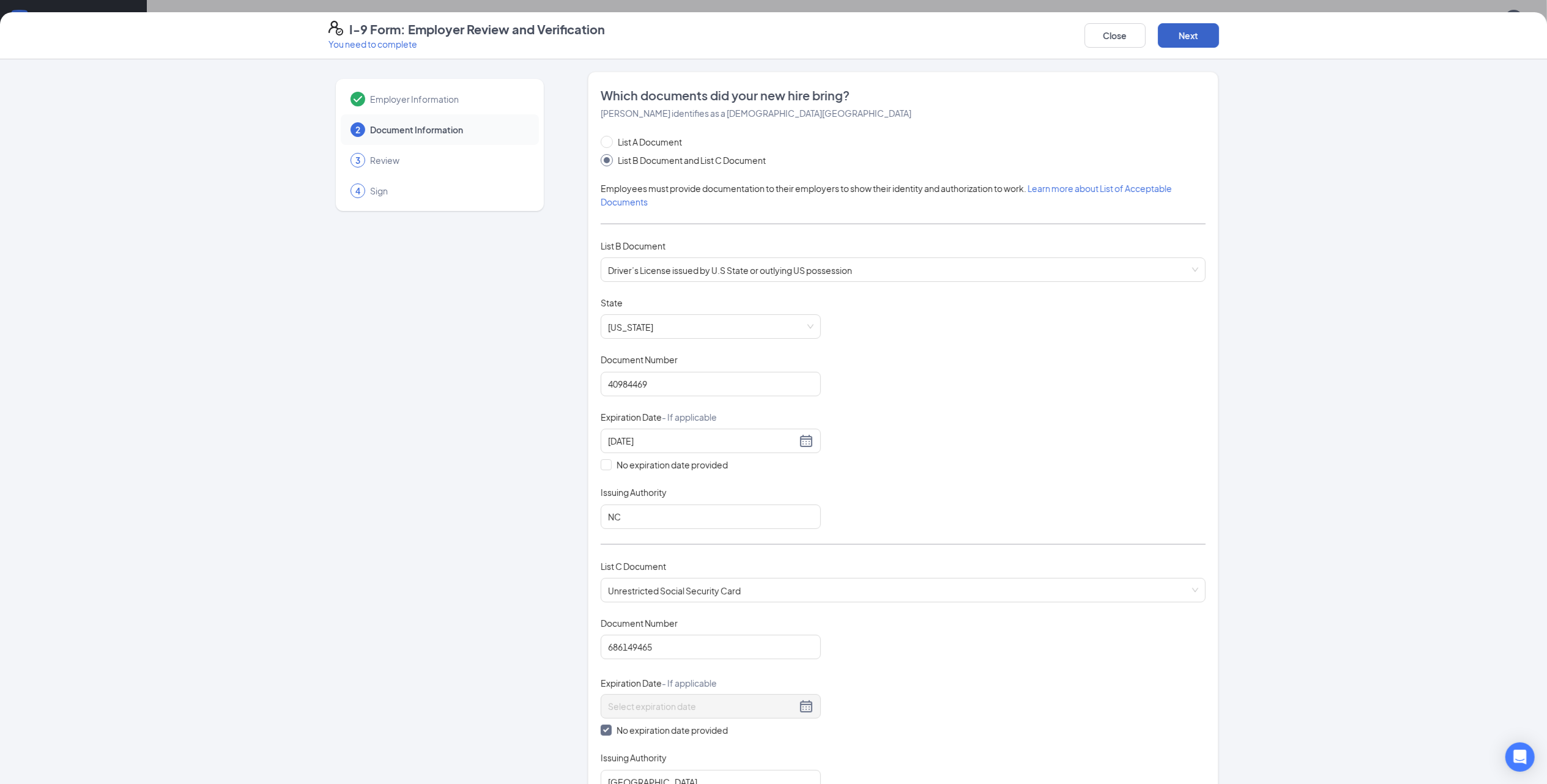
click at [1182, 37] on button "Next" at bounding box center [1188, 35] width 61 height 24
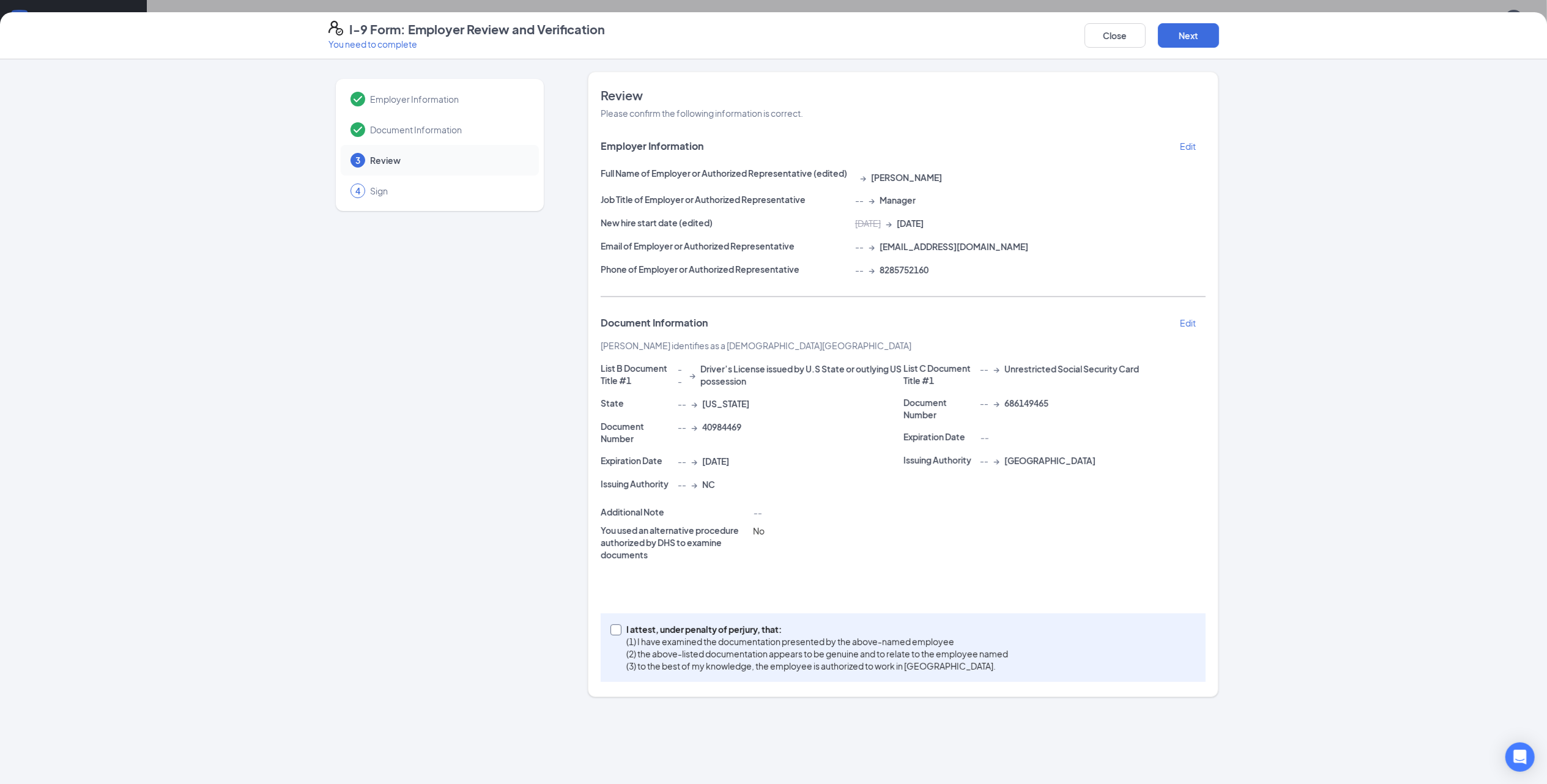
click at [620, 635] on label "I attest, under penalty of [PERSON_NAME], that: (1) I have examined the documen…" at bounding box center [811, 647] width 402 height 49
click at [619, 633] on input "I attest, under penalty of [PERSON_NAME], that: (1) I have examined the documen…" at bounding box center [615, 628] width 9 height 9
checkbox input "true"
click at [1184, 36] on button "Next" at bounding box center [1188, 35] width 61 height 24
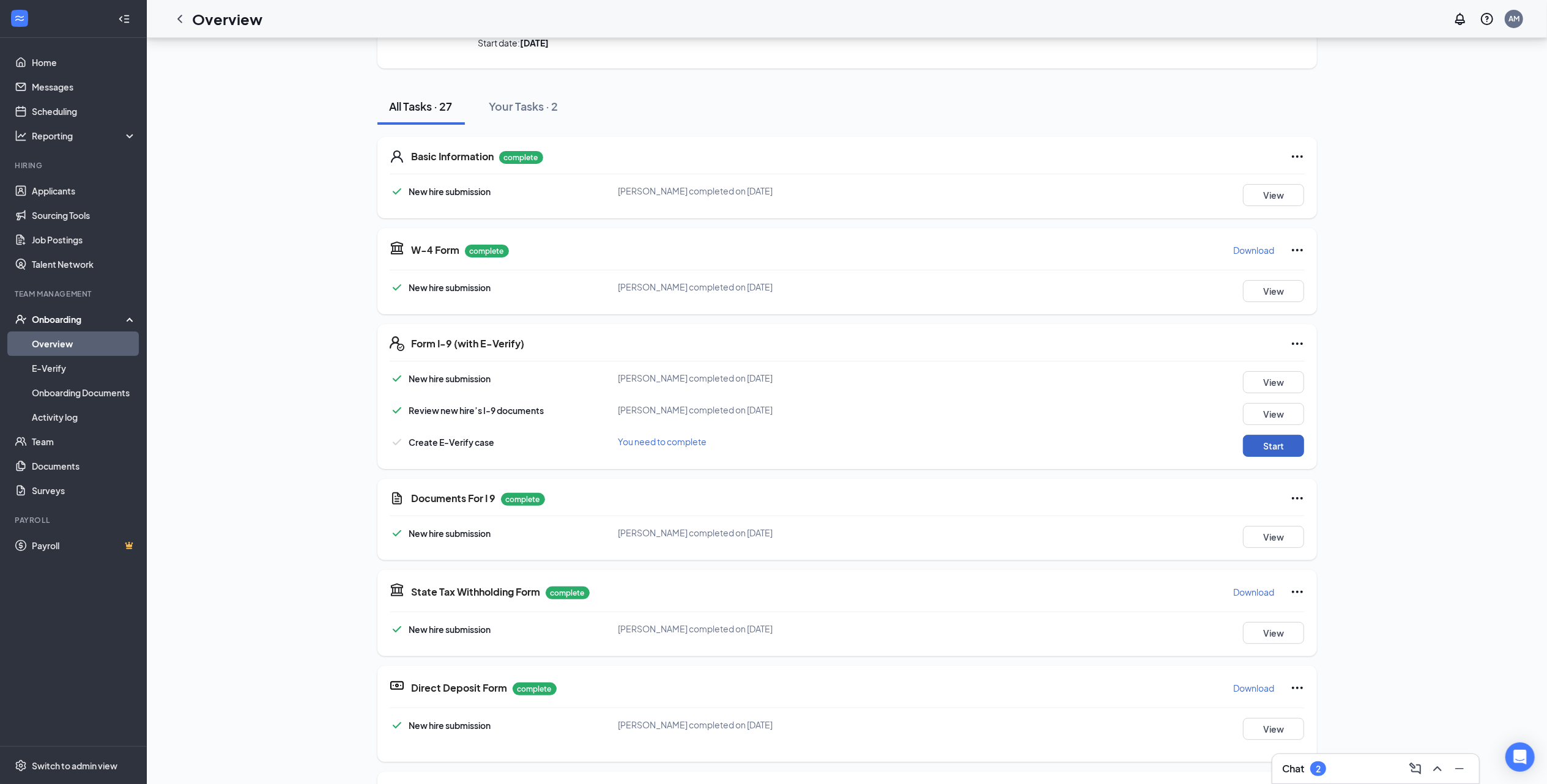
click at [1275, 442] on button "Start" at bounding box center [1273, 445] width 61 height 22
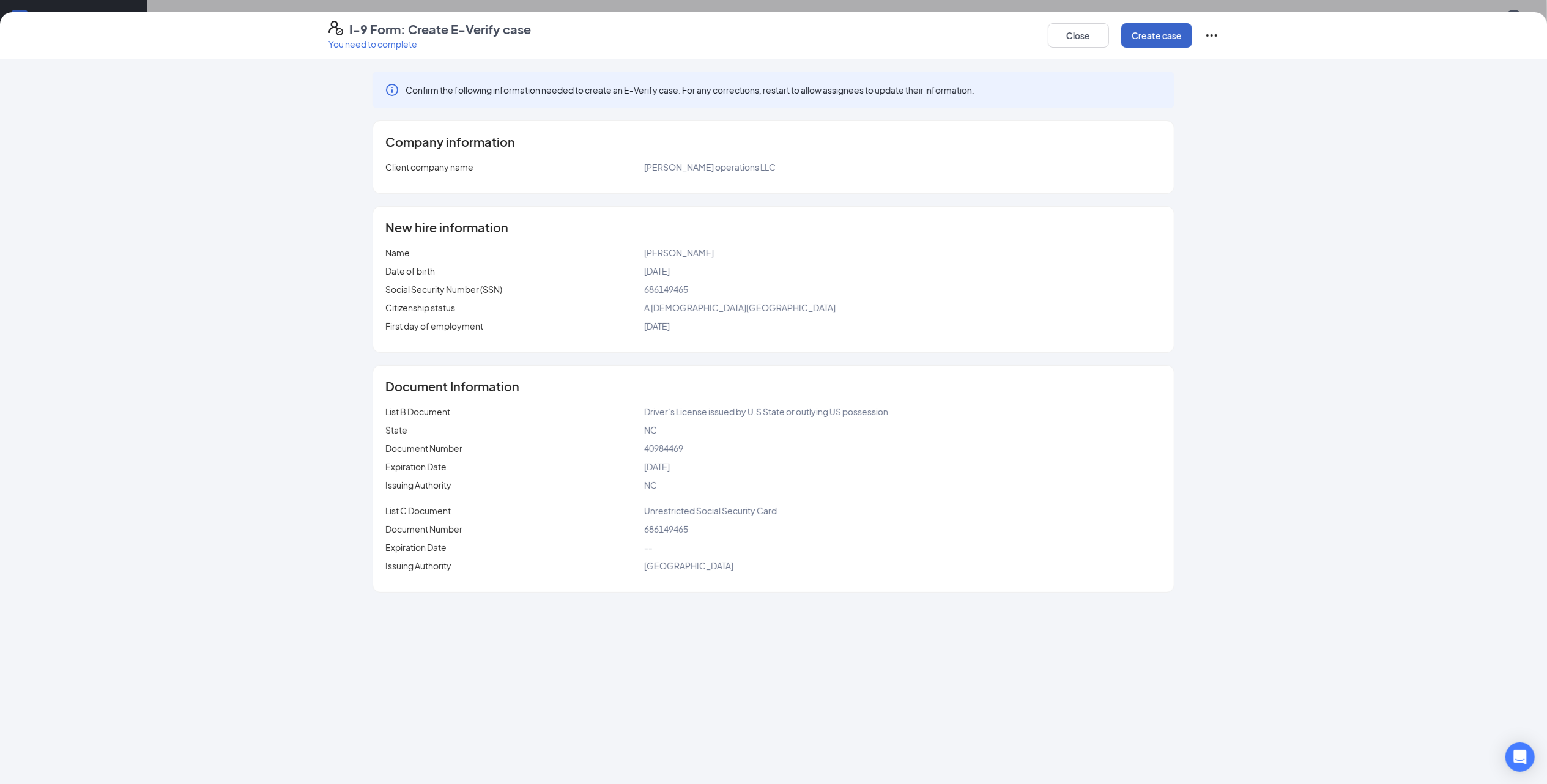
click at [1169, 28] on button "Create case" at bounding box center [1157, 35] width 71 height 24
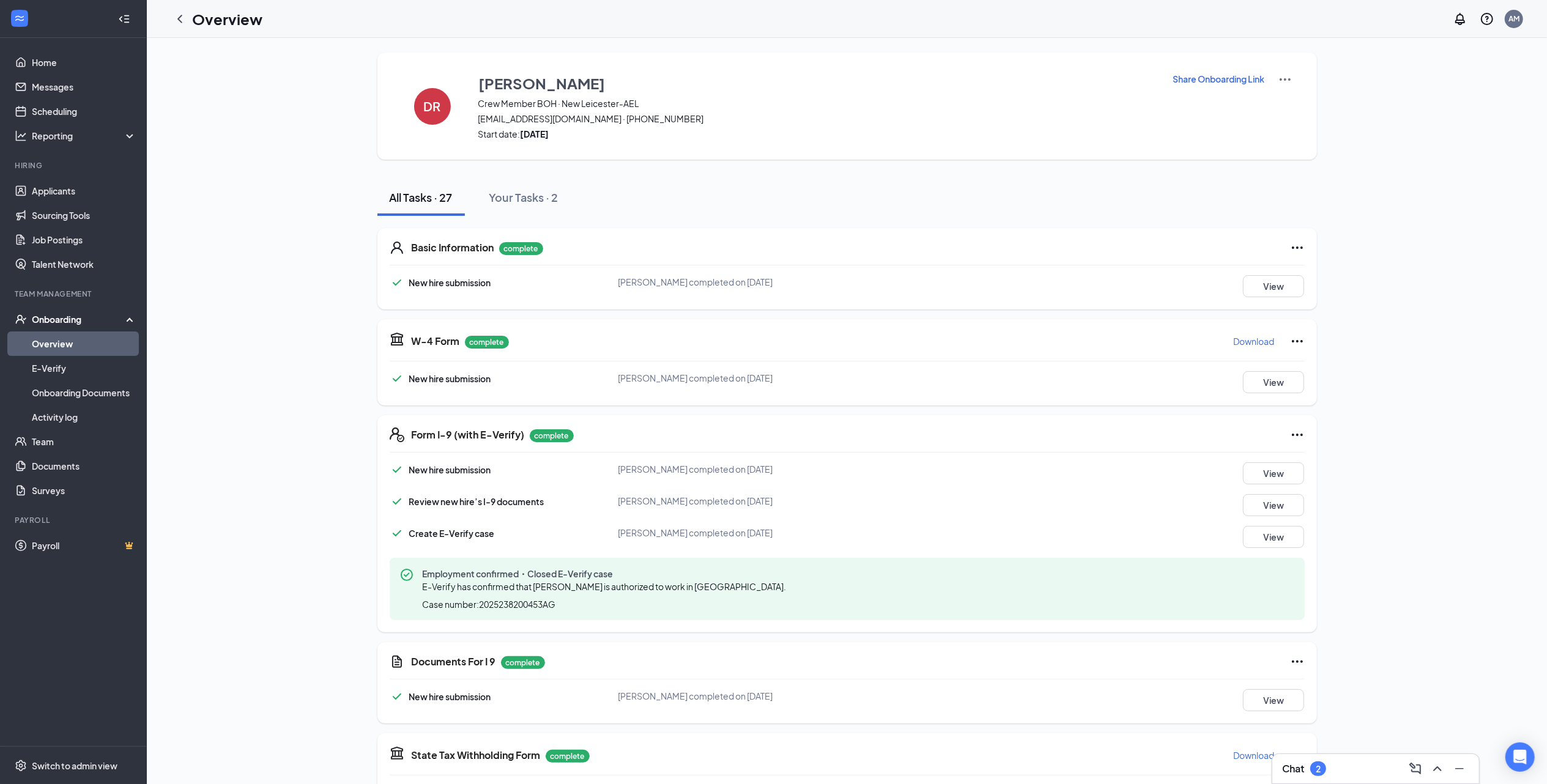
click at [60, 318] on div "Onboarding" at bounding box center [79, 319] width 94 height 12
click at [62, 314] on div "Onboarding" at bounding box center [79, 319] width 94 height 12
click at [60, 344] on link "Overview" at bounding box center [84, 343] width 105 height 24
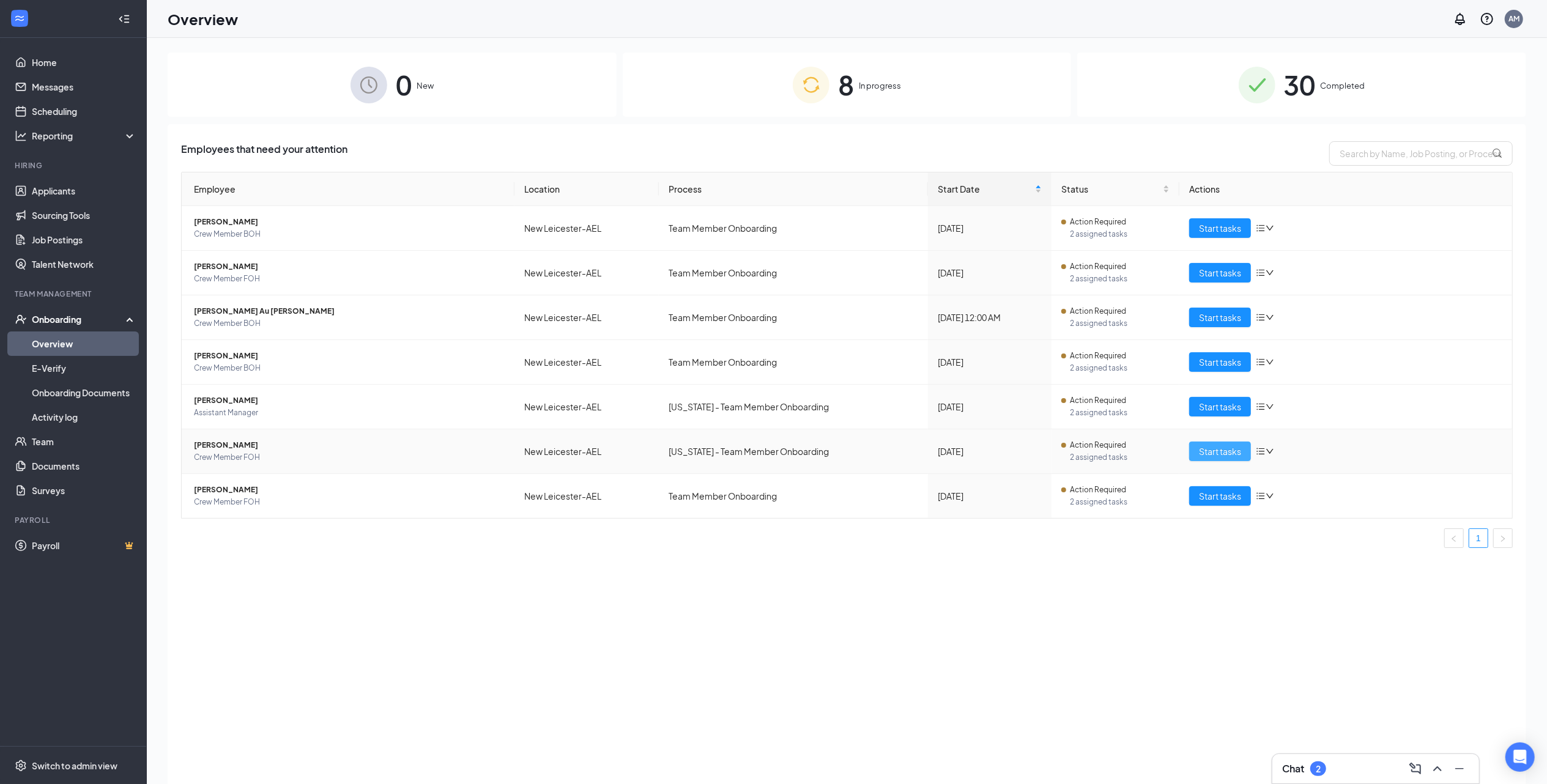
click at [1220, 452] on span "Start tasks" at bounding box center [1220, 451] width 42 height 13
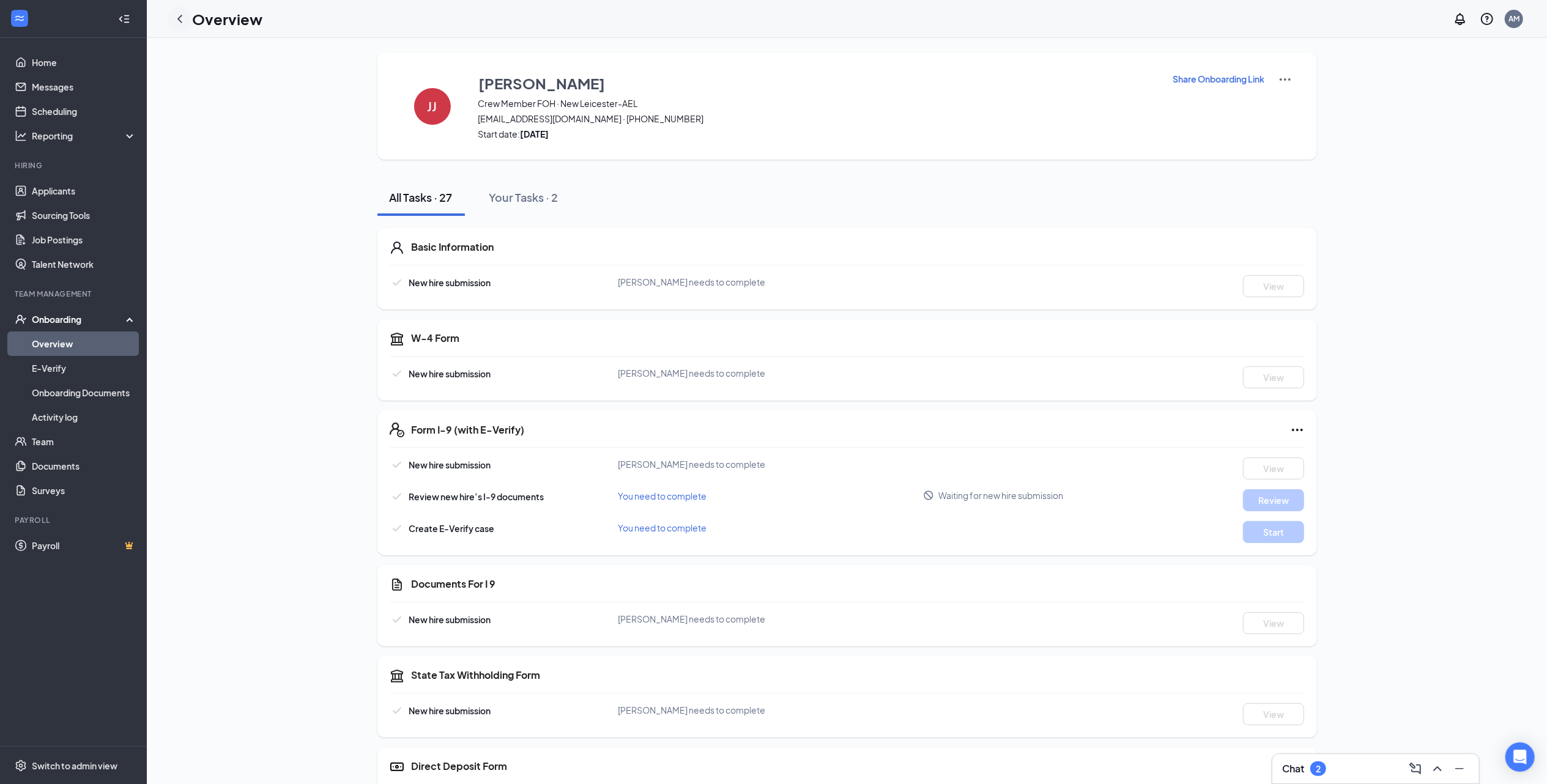
click at [181, 21] on icon "ChevronLeft" at bounding box center [180, 18] width 5 height 8
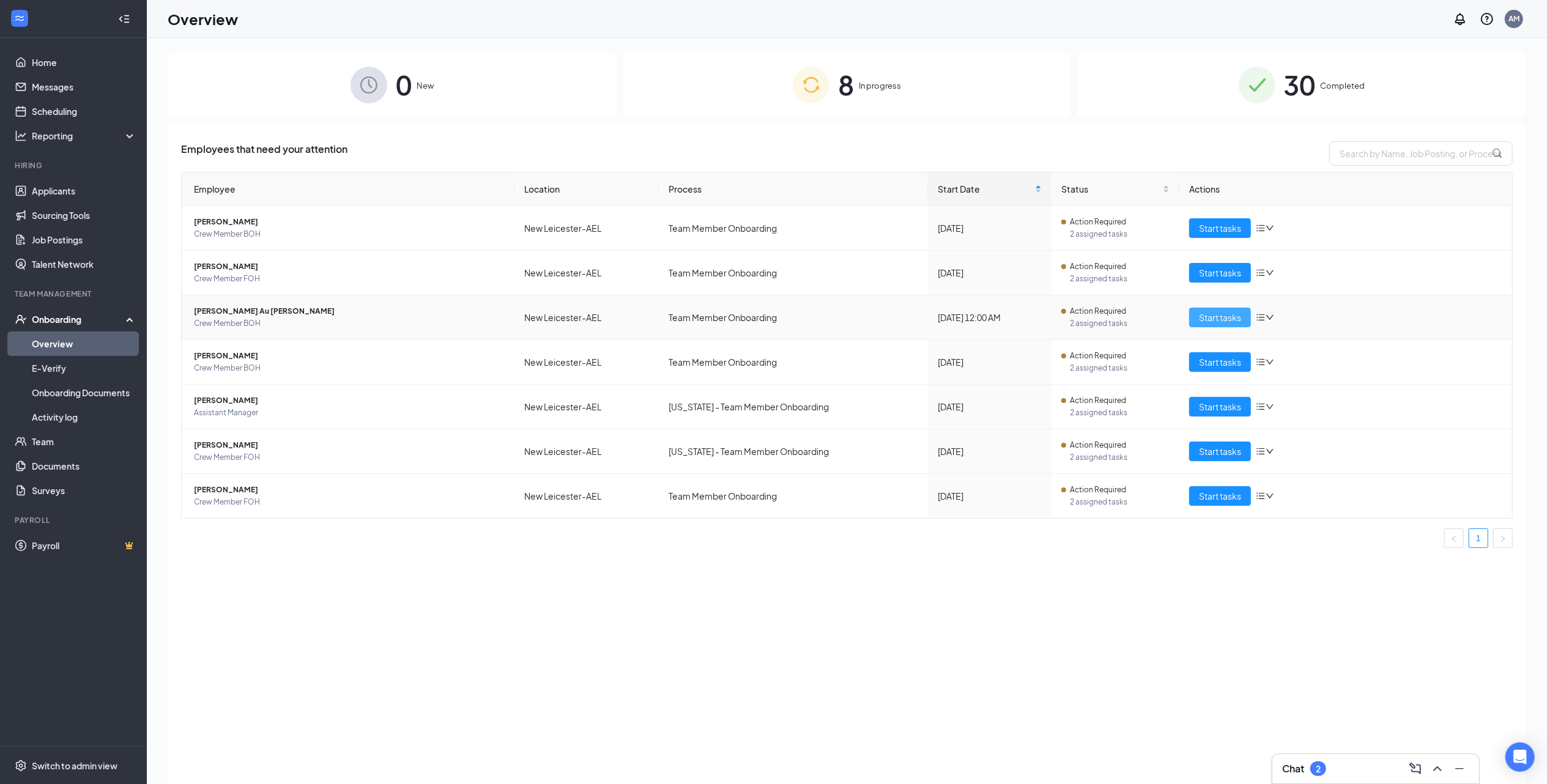
click at [1226, 319] on span "Start tasks" at bounding box center [1220, 317] width 42 height 13
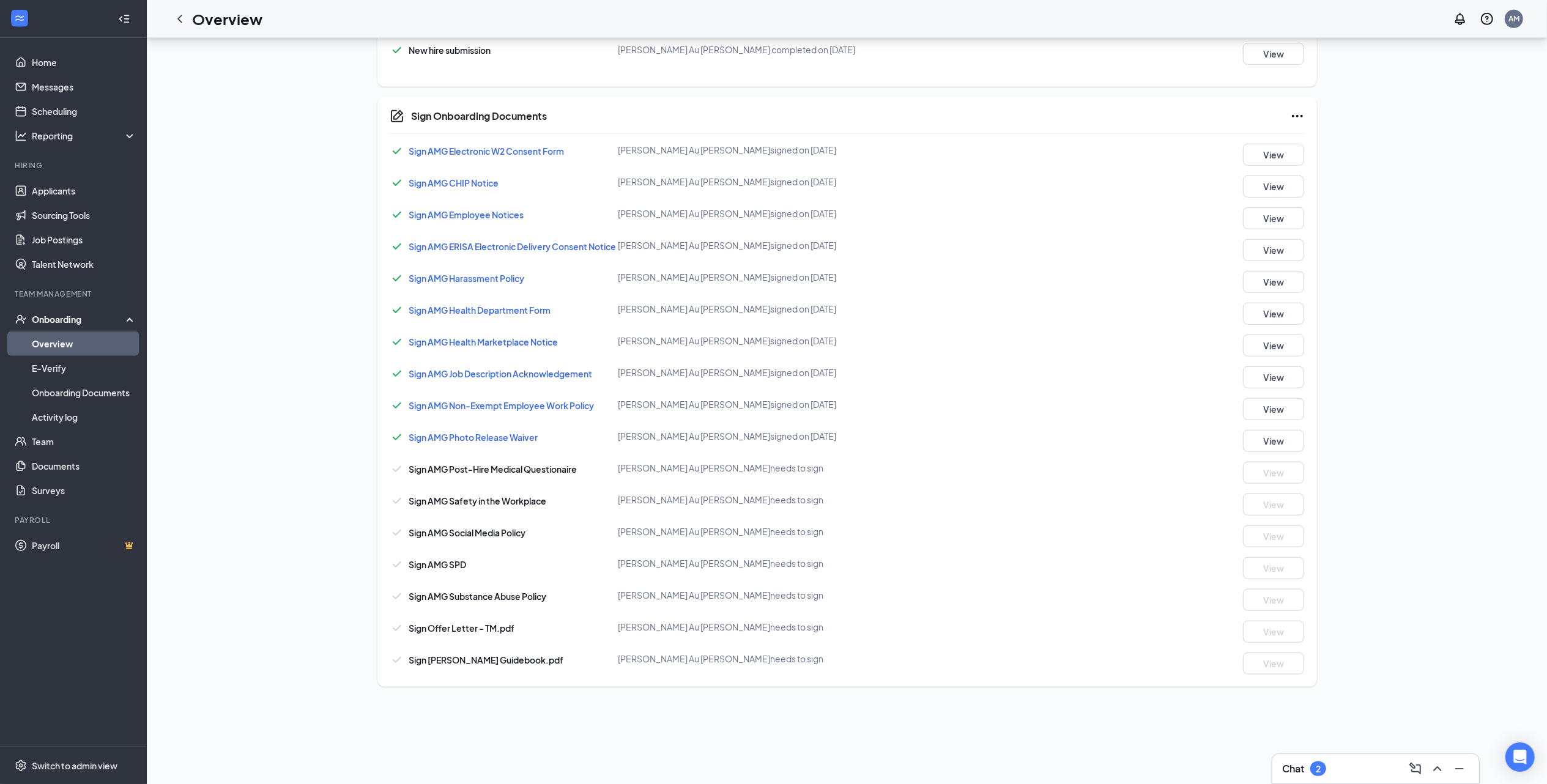
scroll to position [652, 0]
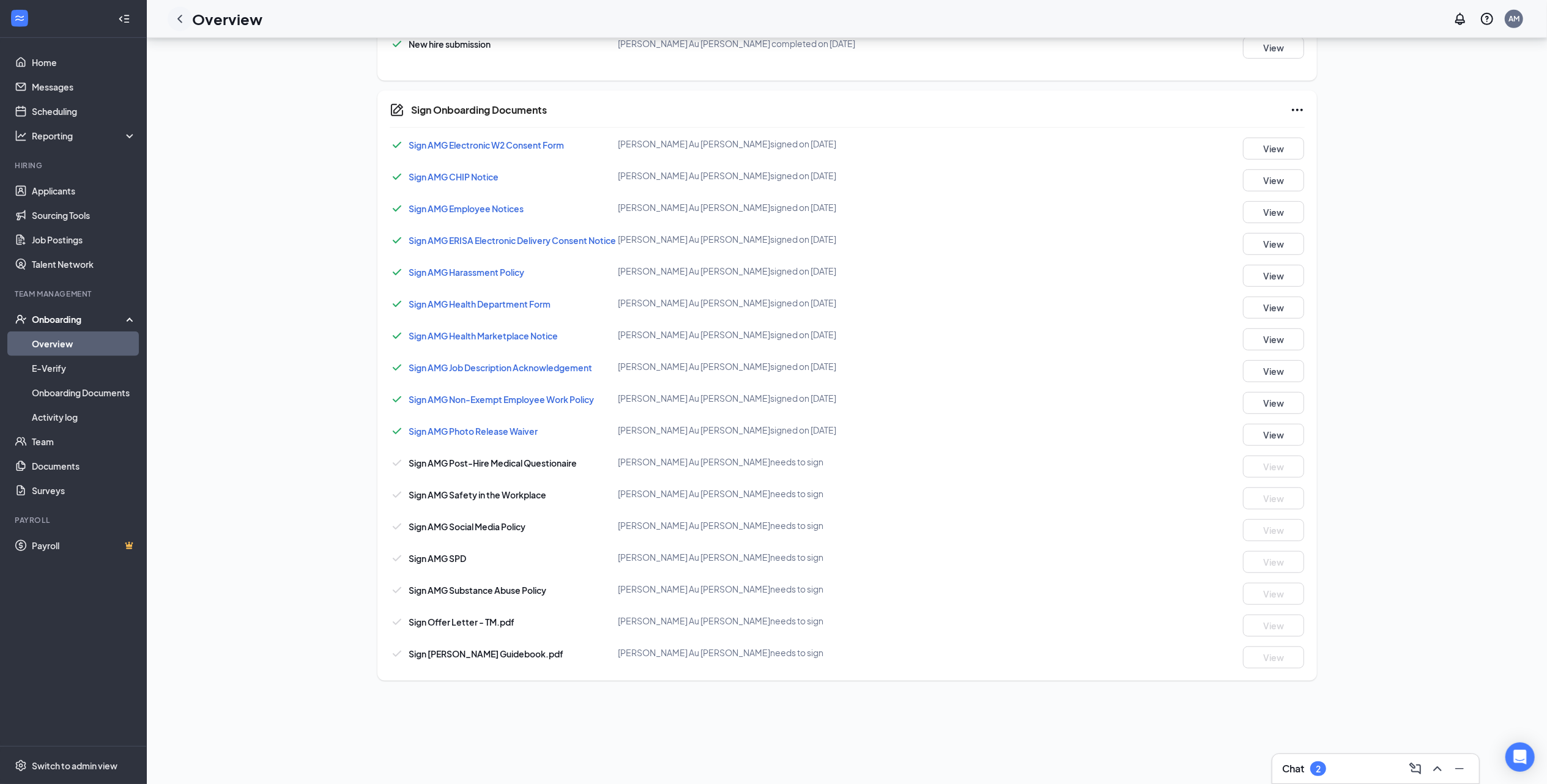
click at [179, 18] on icon "ChevronLeft" at bounding box center [180, 18] width 5 height 8
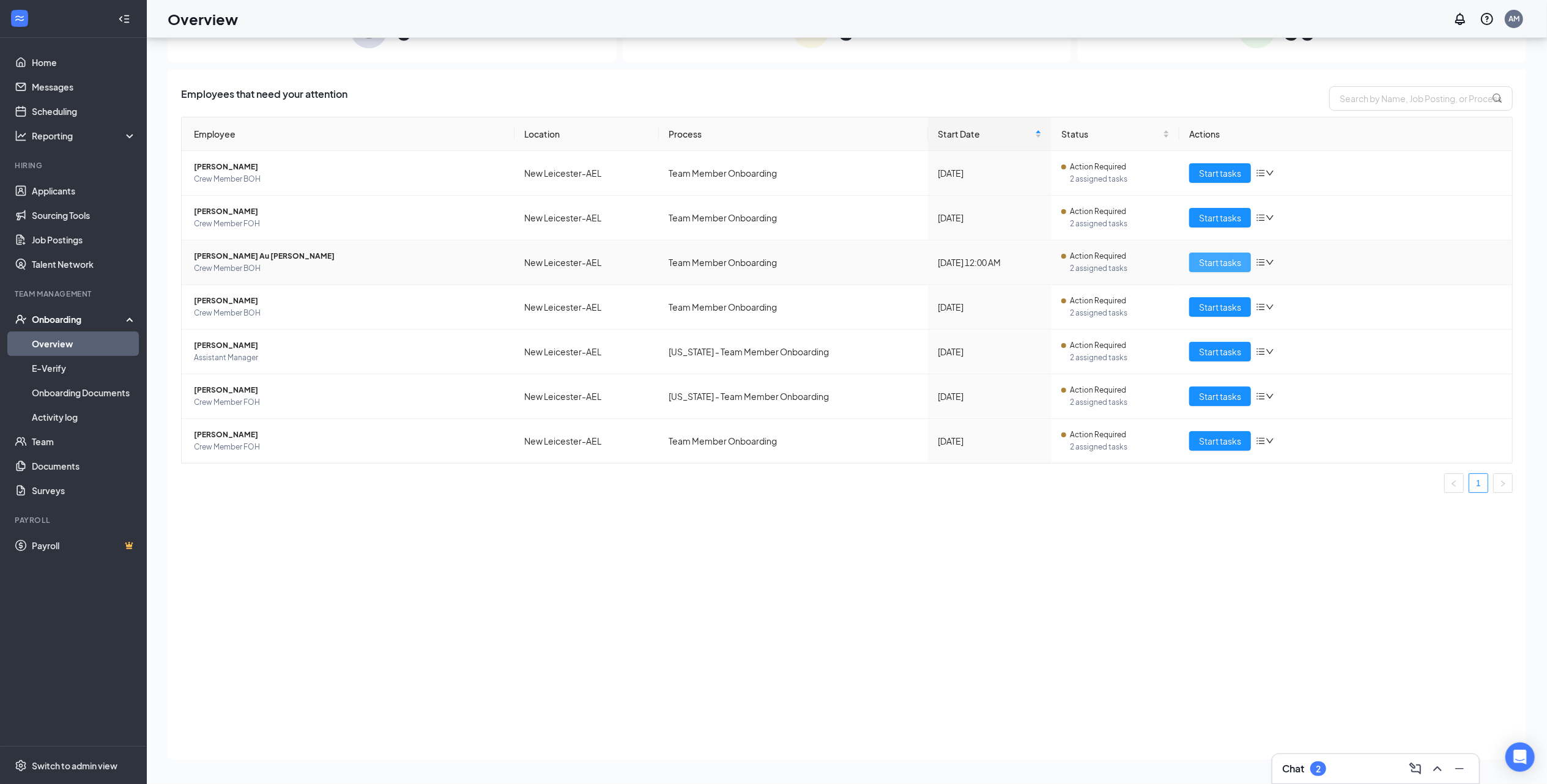
click at [1207, 257] on span "Start tasks" at bounding box center [1220, 262] width 42 height 13
